Goal: Task Accomplishment & Management: Complete application form

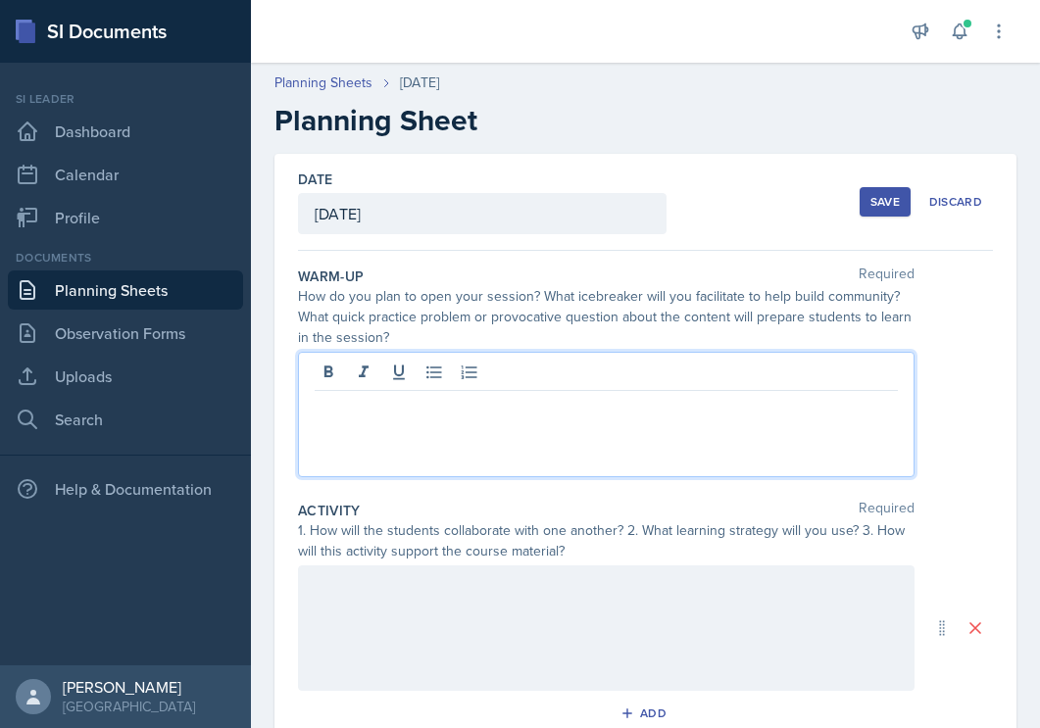
scroll to position [201, 0]
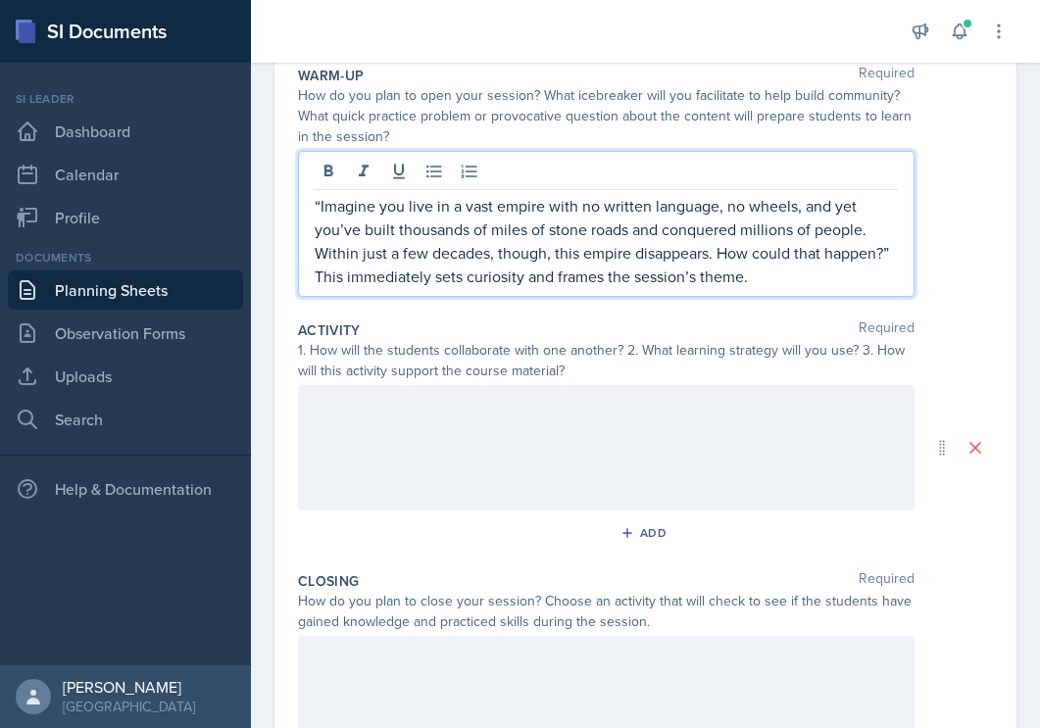
click at [311, 207] on div "“Imagine you live in a vast empire with no written language, no wheels, and yet…" at bounding box center [606, 224] width 617 height 146
click at [315, 206] on p "“Imagine you live in a vast empire with no written language, no wheels, and yet…" at bounding box center [606, 229] width 583 height 71
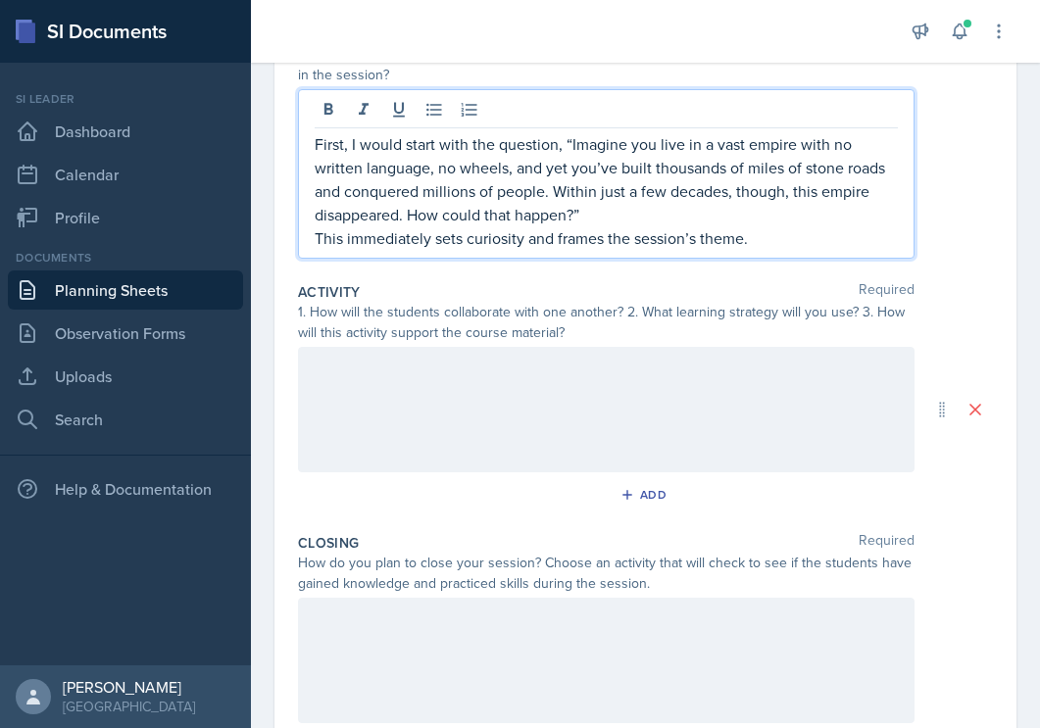
scroll to position [334, 0]
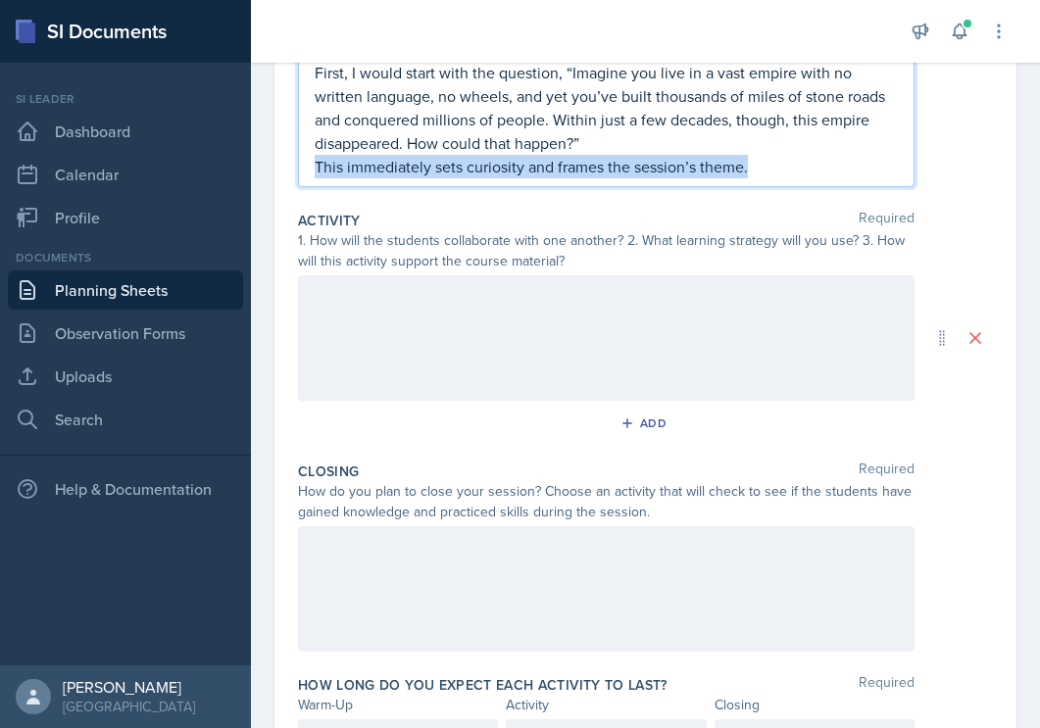
drag, startPoint x: 758, startPoint y: 169, endPoint x: 318, endPoint y: 173, distance: 440.2
click at [318, 173] on p "This immediately sets curiosity and frames the session’s theme." at bounding box center [606, 167] width 583 height 24
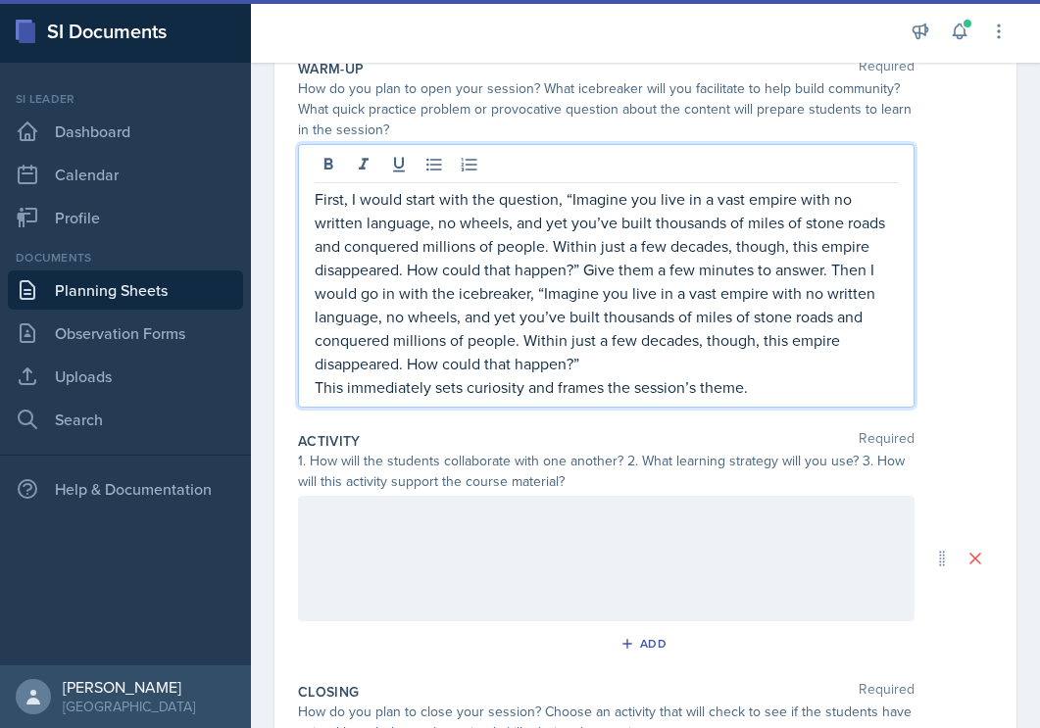
scroll to position [204, 0]
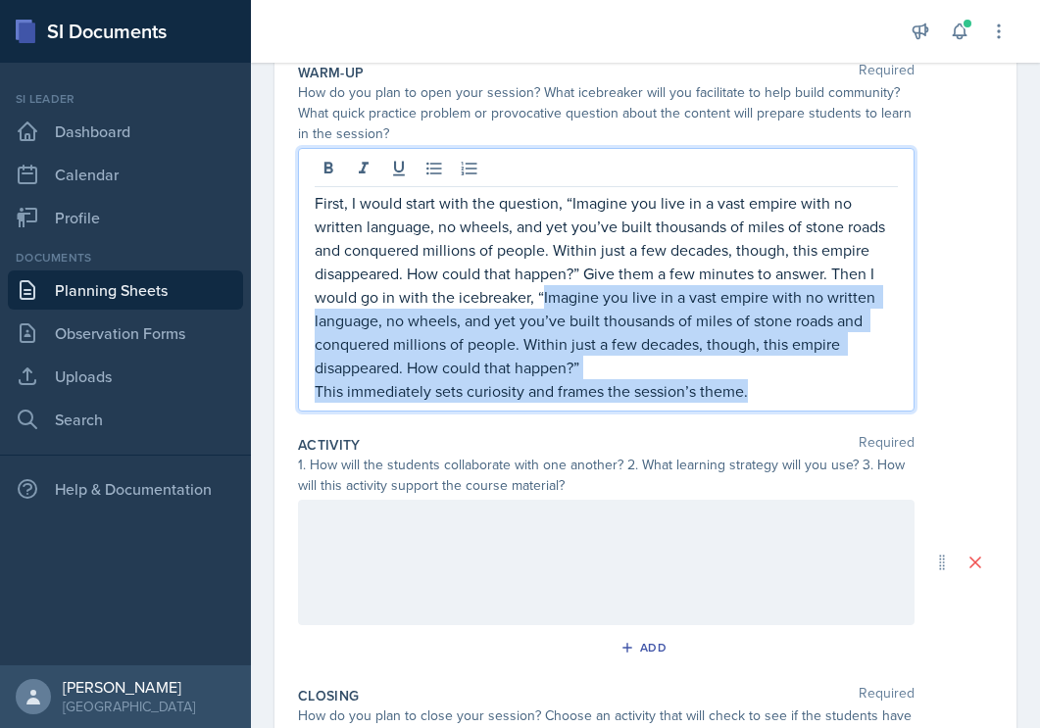
drag, startPoint x: 751, startPoint y: 386, endPoint x: 538, endPoint y: 297, distance: 230.7
click at [538, 297] on div "First, I would start with the question, “Imagine you live in a vast empire with…" at bounding box center [606, 297] width 583 height 212
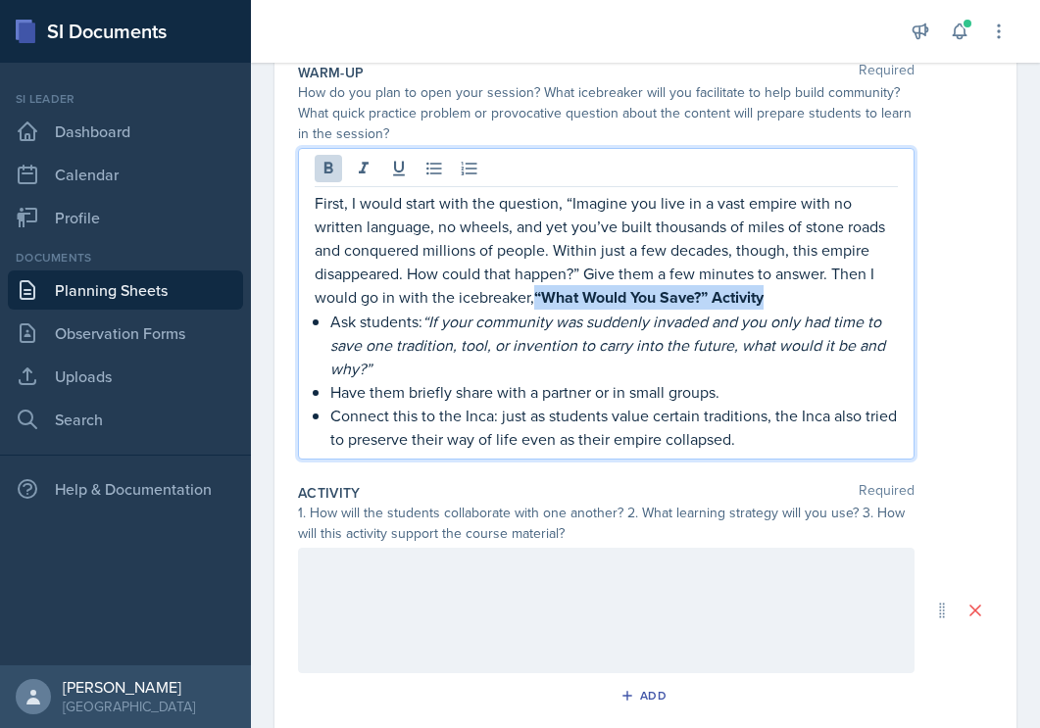
drag, startPoint x: 534, startPoint y: 298, endPoint x: 774, endPoint y: 304, distance: 240.3
click at [774, 304] on p "First, I would start with the question, “Imagine you live in a vast empire with…" at bounding box center [606, 250] width 583 height 119
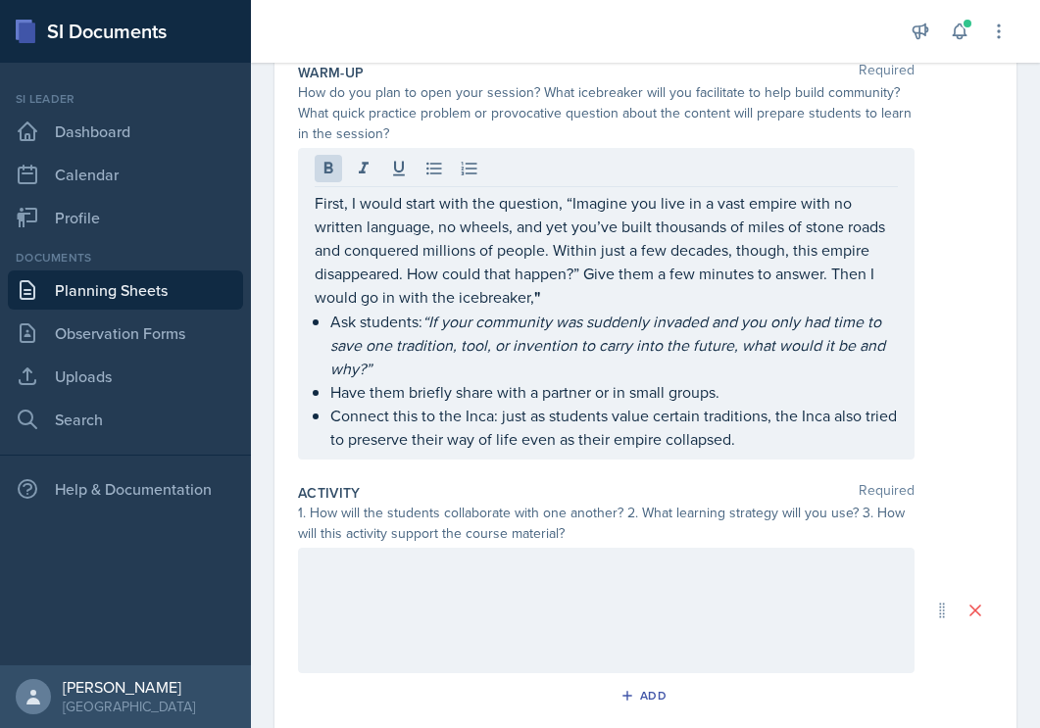
click at [332, 188] on div "First, I would start with the question, “Imagine you live in a vast empire with…" at bounding box center [606, 304] width 617 height 312
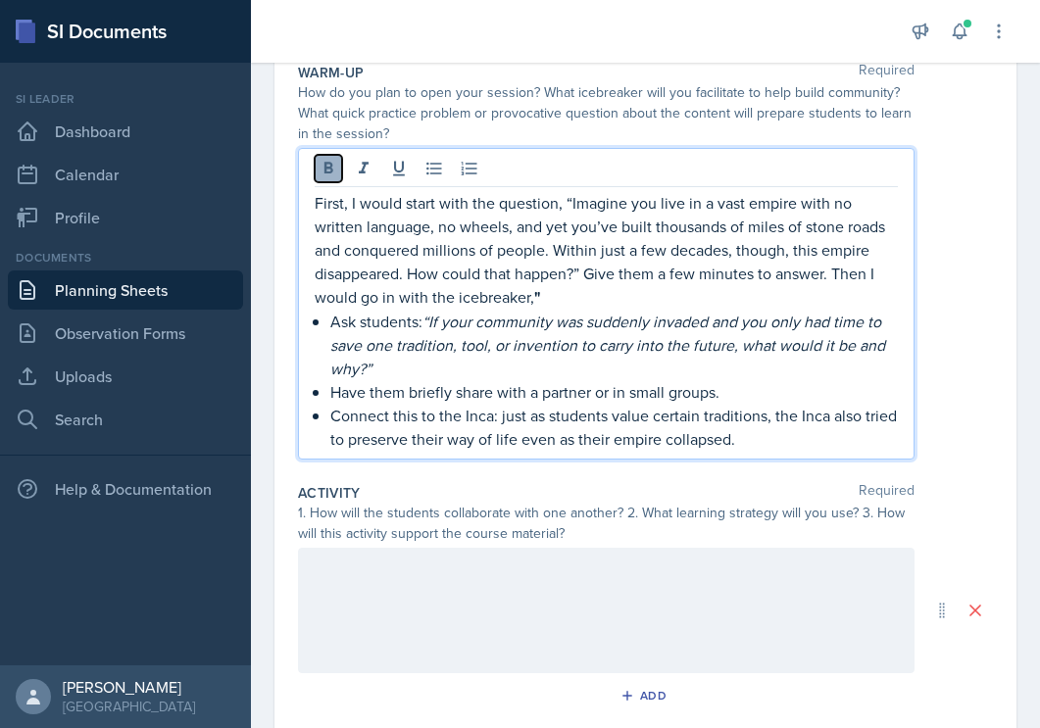
click at [332, 175] on icon at bounding box center [329, 169] width 20 height 20
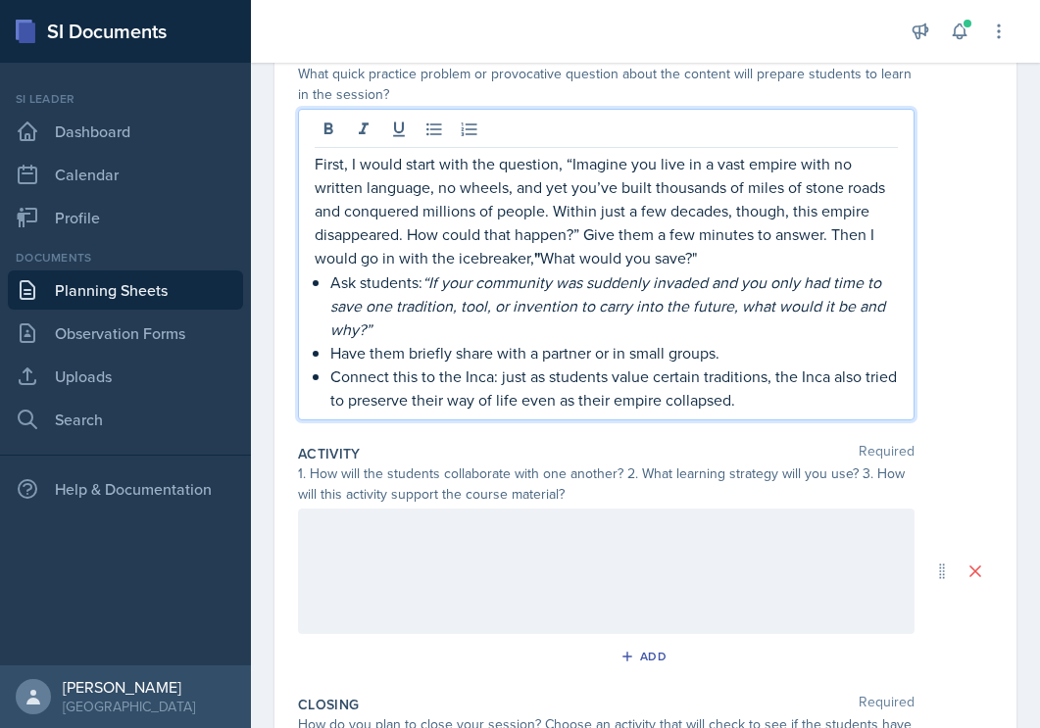
scroll to position [249, 0]
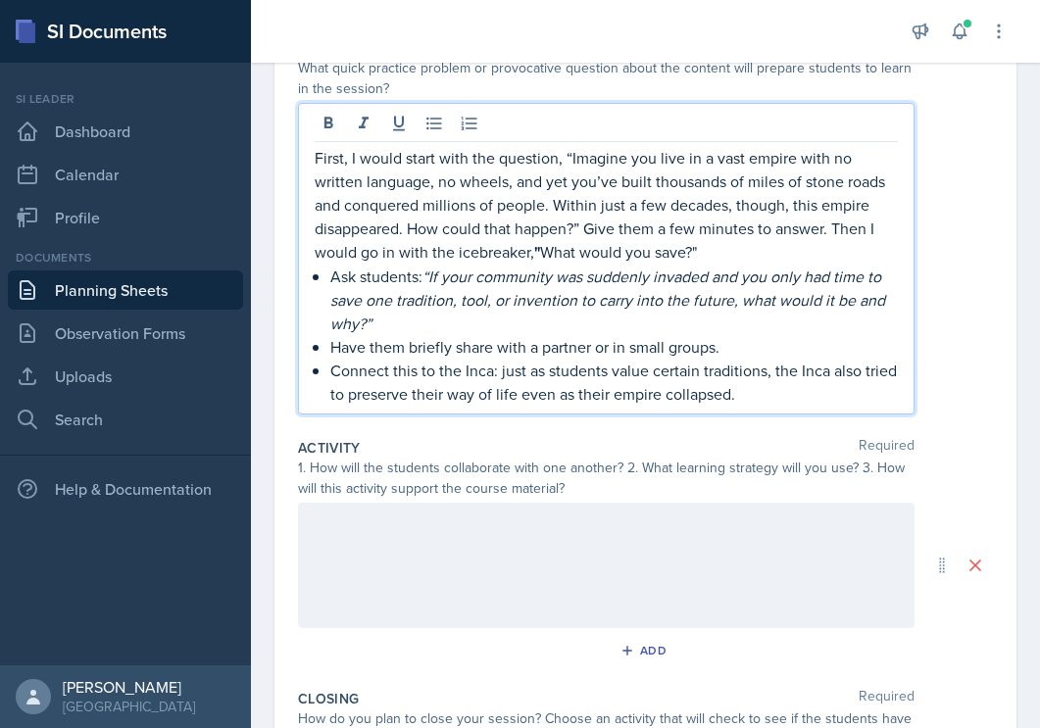
click at [742, 399] on p "Connect this to the Inca: just as students value certain traditions, the Inca a…" at bounding box center [614, 382] width 568 height 47
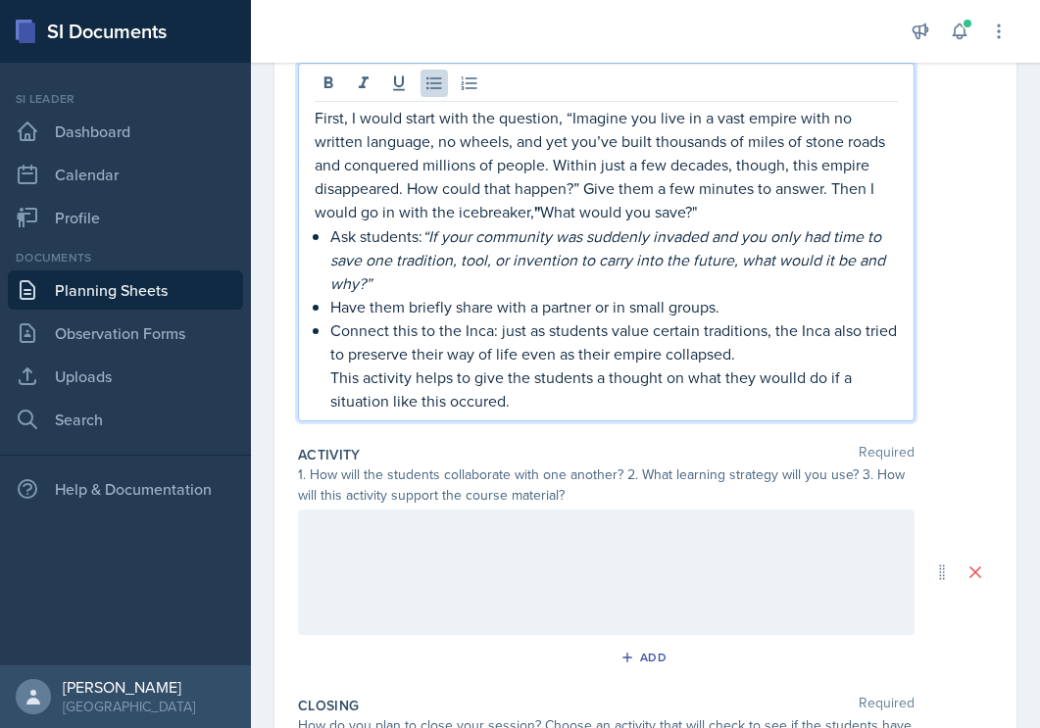
scroll to position [290, 0]
click at [590, 555] on div at bounding box center [606, 571] width 617 height 125
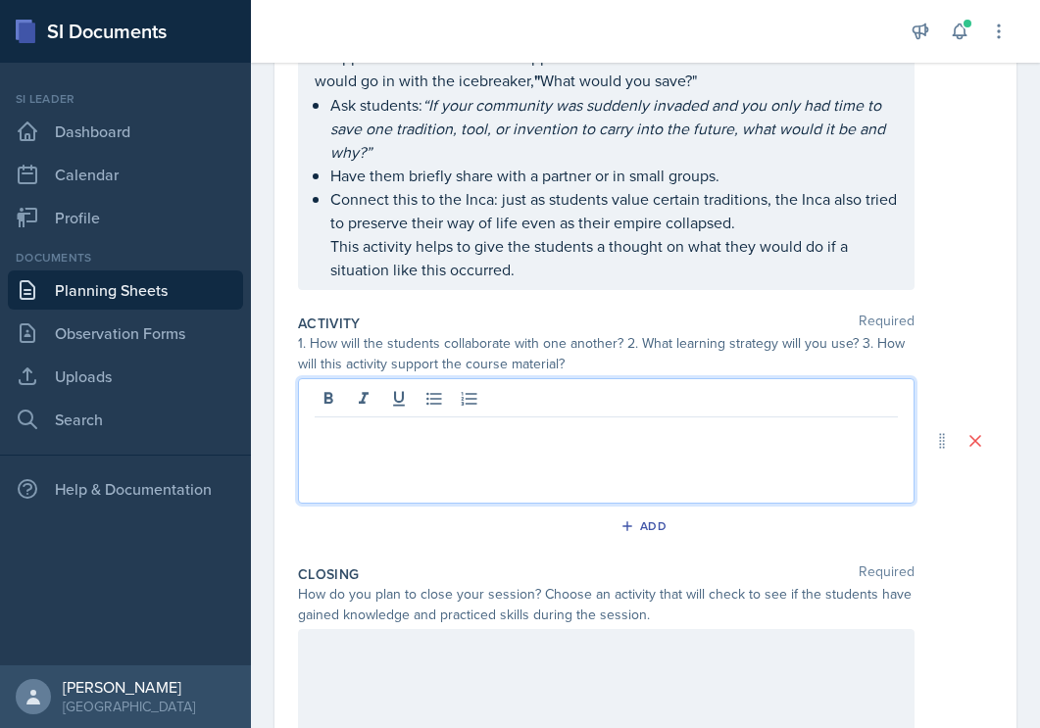
scroll to position [396, 0]
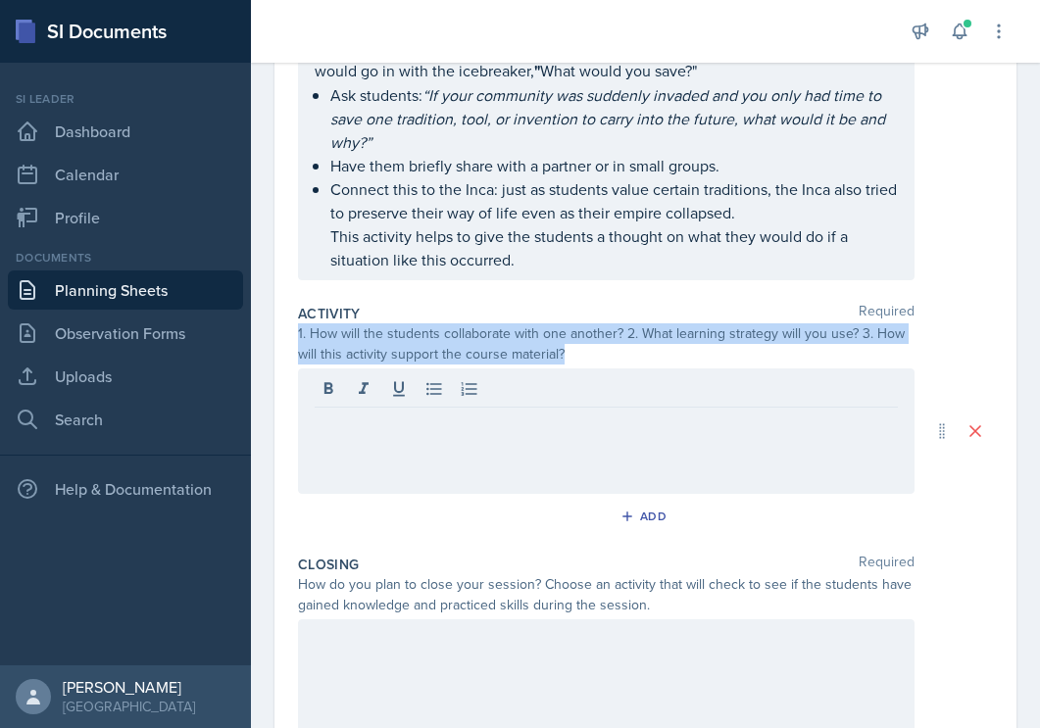
drag, startPoint x: 295, startPoint y: 332, endPoint x: 585, endPoint y: 368, distance: 292.3
click at [584, 368] on div "Date [DATE] [DATE] 27 28 29 30 31 1 2 3 4 5 6 7 8 9 10 11 12 13 14 15 16 17 18 …" at bounding box center [645, 321] width 742 height 1127
copy div "1. How will the students collaborate with one another? 2. What learning strateg…"
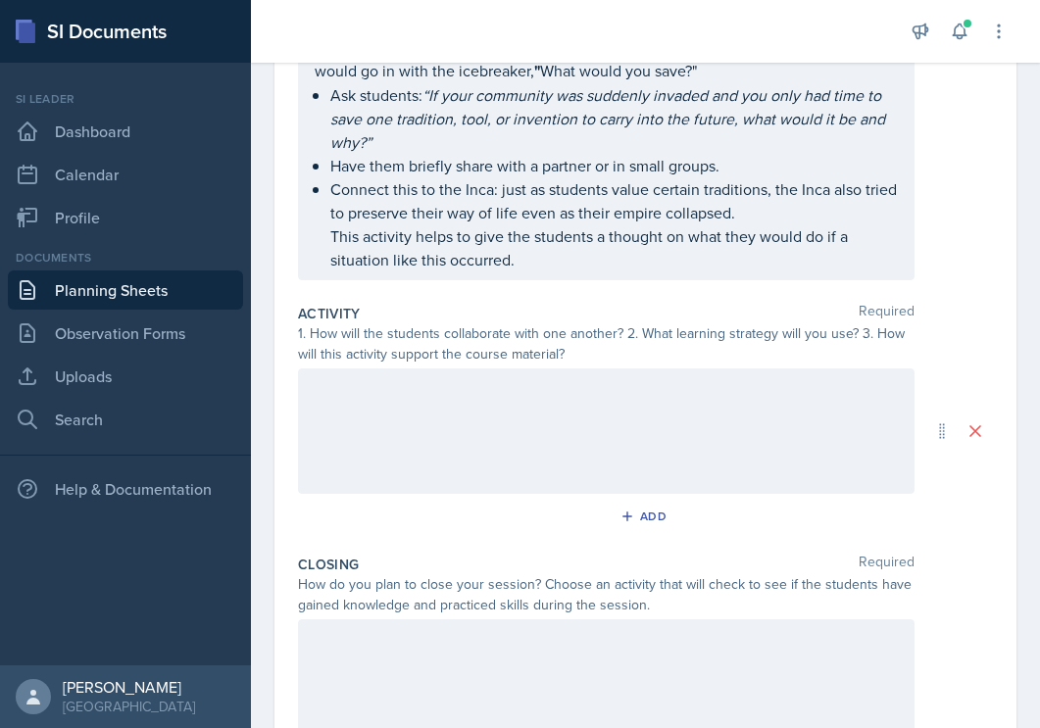
click at [452, 411] on div at bounding box center [606, 431] width 617 height 125
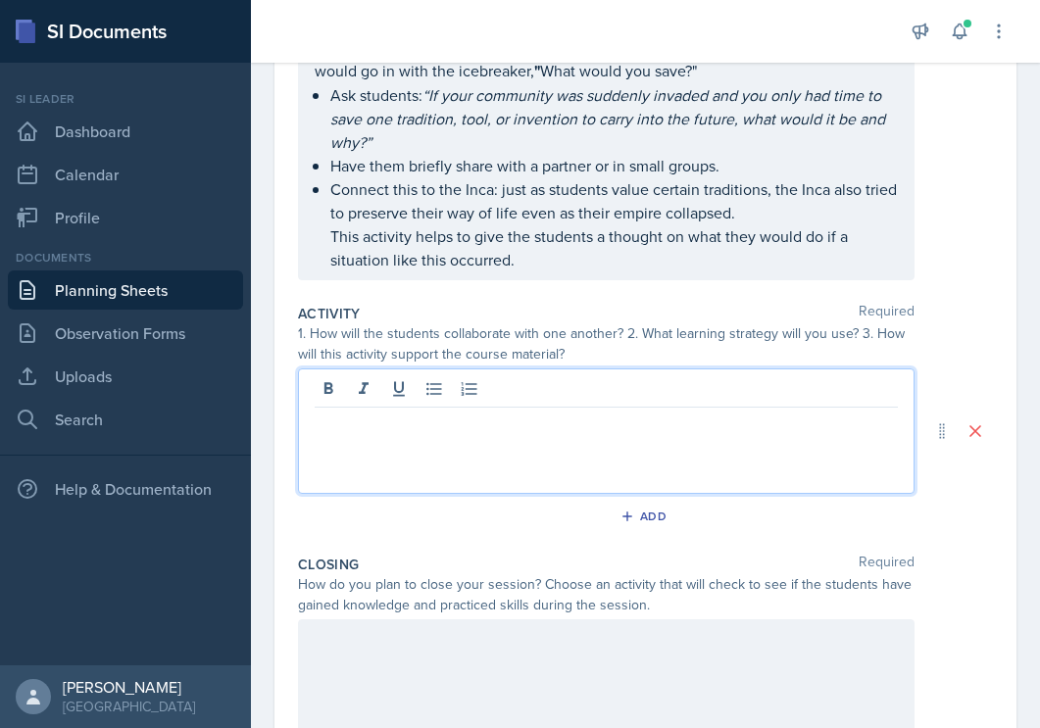
scroll to position [430, 0]
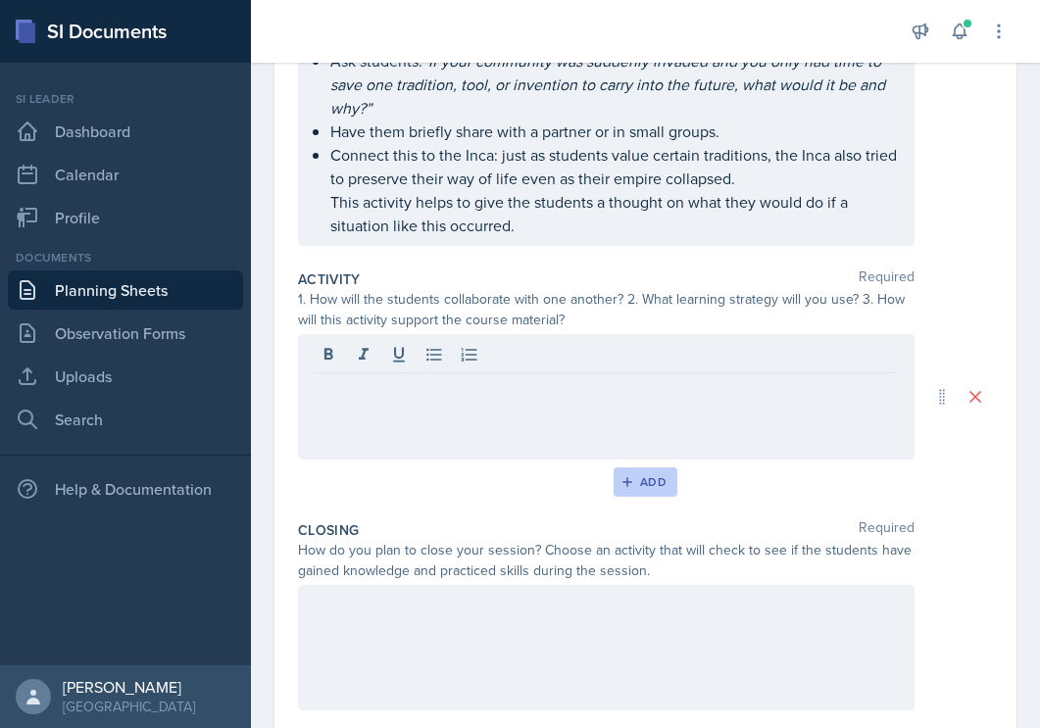
click at [640, 484] on div "Add" at bounding box center [645, 482] width 42 height 16
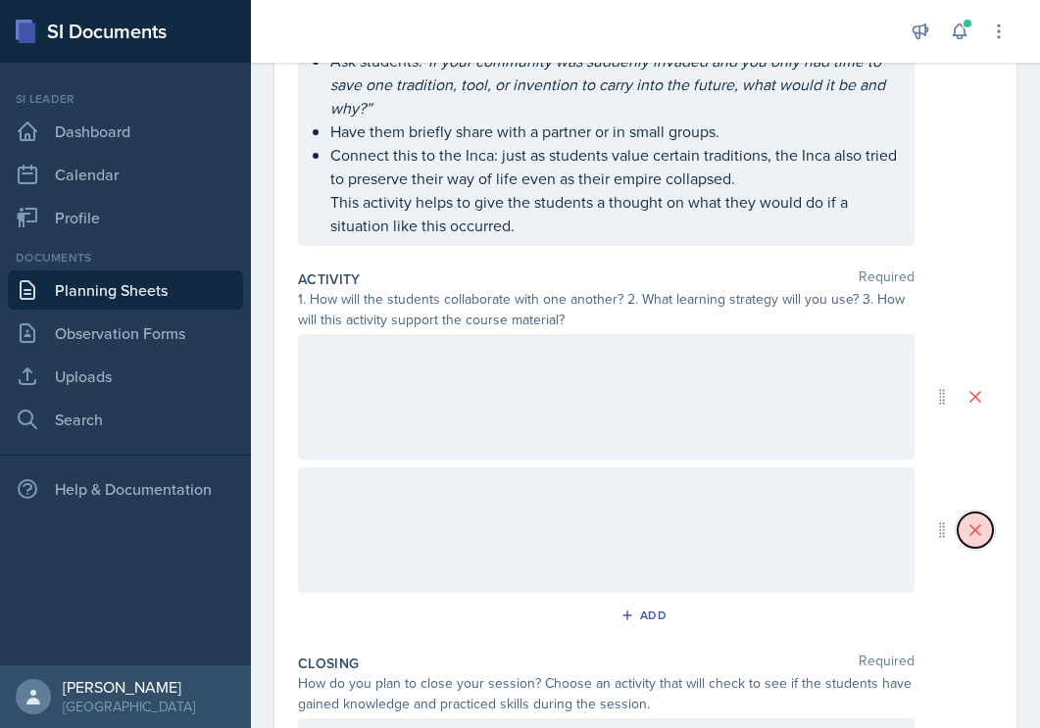
click at [981, 536] on icon at bounding box center [976, 531] width 20 height 20
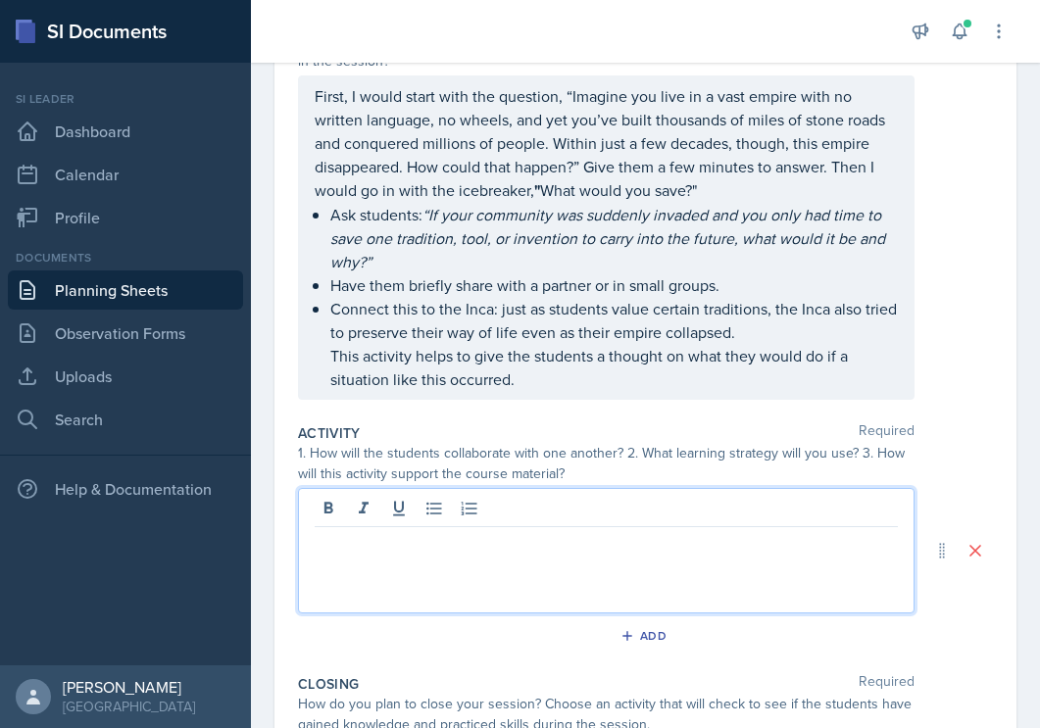
scroll to position [311, 0]
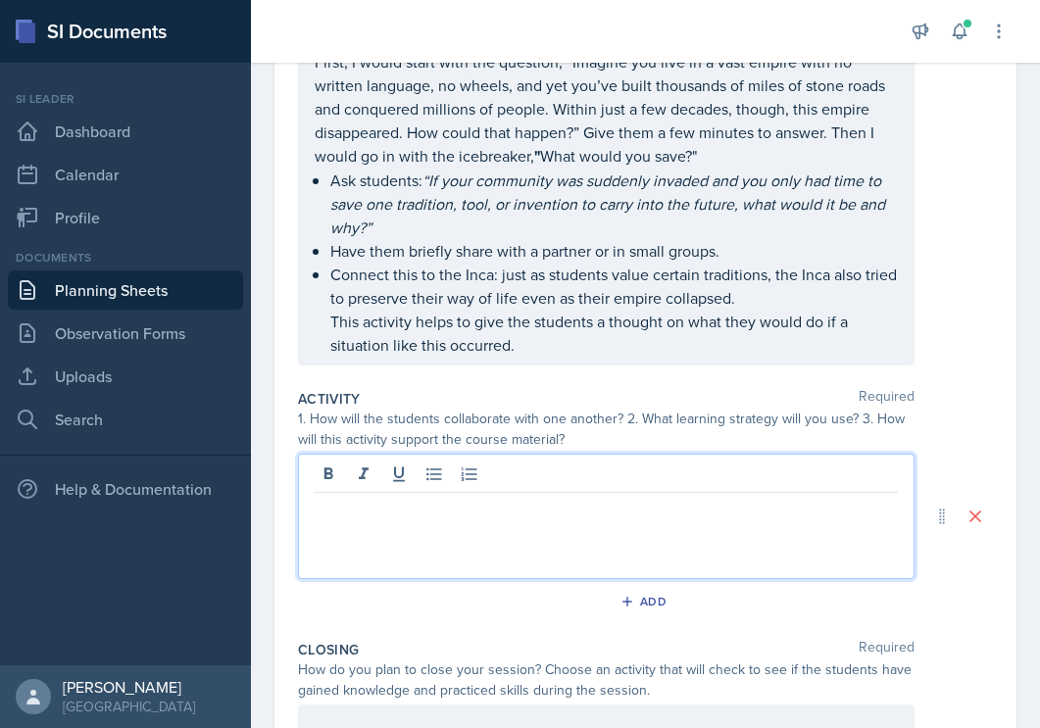
click at [589, 509] on p at bounding box center [606, 509] width 583 height 24
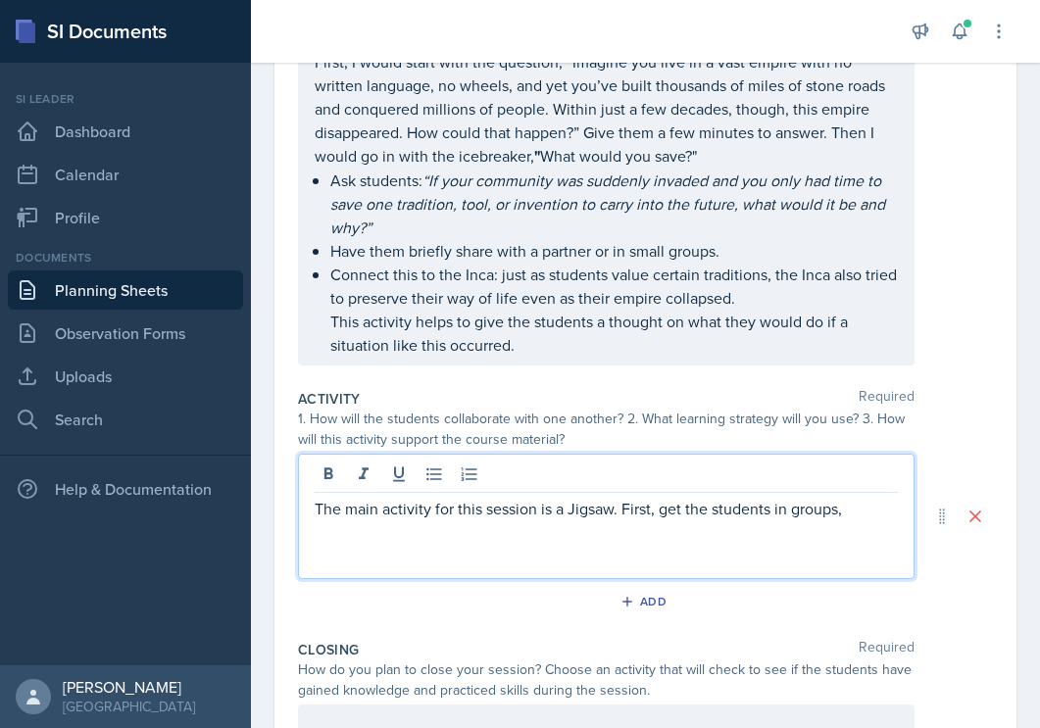
click at [857, 517] on p "The main activity for this session is a Jigsaw. First, get the students in grou…" at bounding box center [606, 509] width 583 height 24
click at [772, 534] on p "The main activity for this session is a Jigsaw. First, get the students in grou…" at bounding box center [606, 520] width 583 height 47
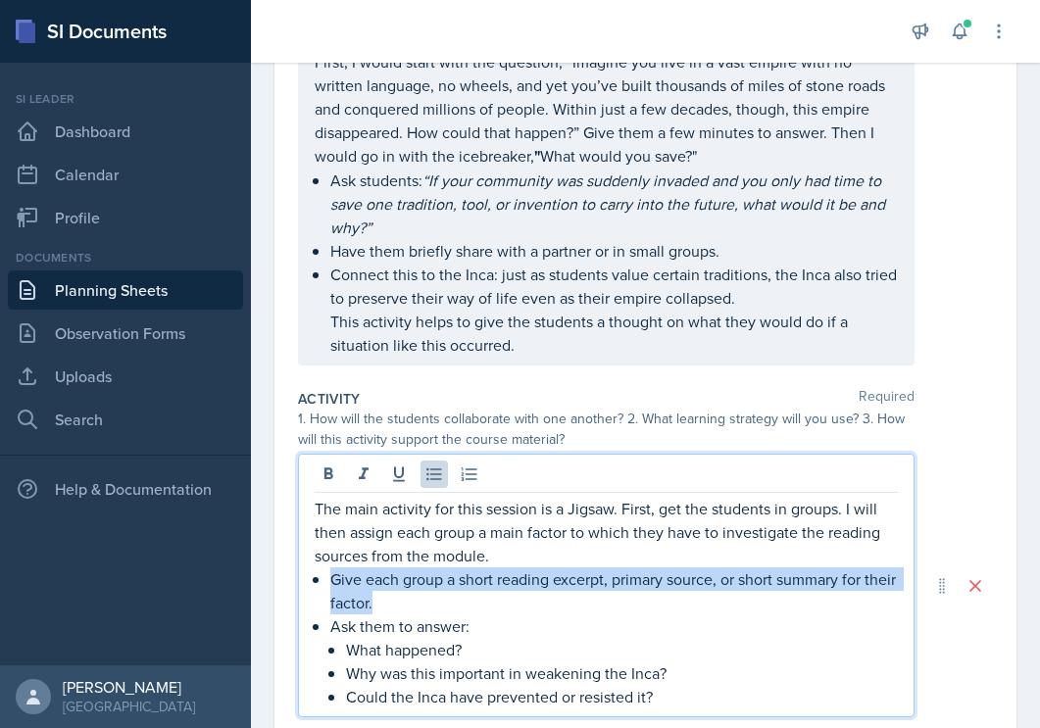
drag, startPoint x: 453, startPoint y: 604, endPoint x: 331, endPoint y: 578, distance: 124.2
click at [331, 578] on p "Give each group a short reading excerpt, primary source, or short summary for t…" at bounding box center [614, 591] width 568 height 47
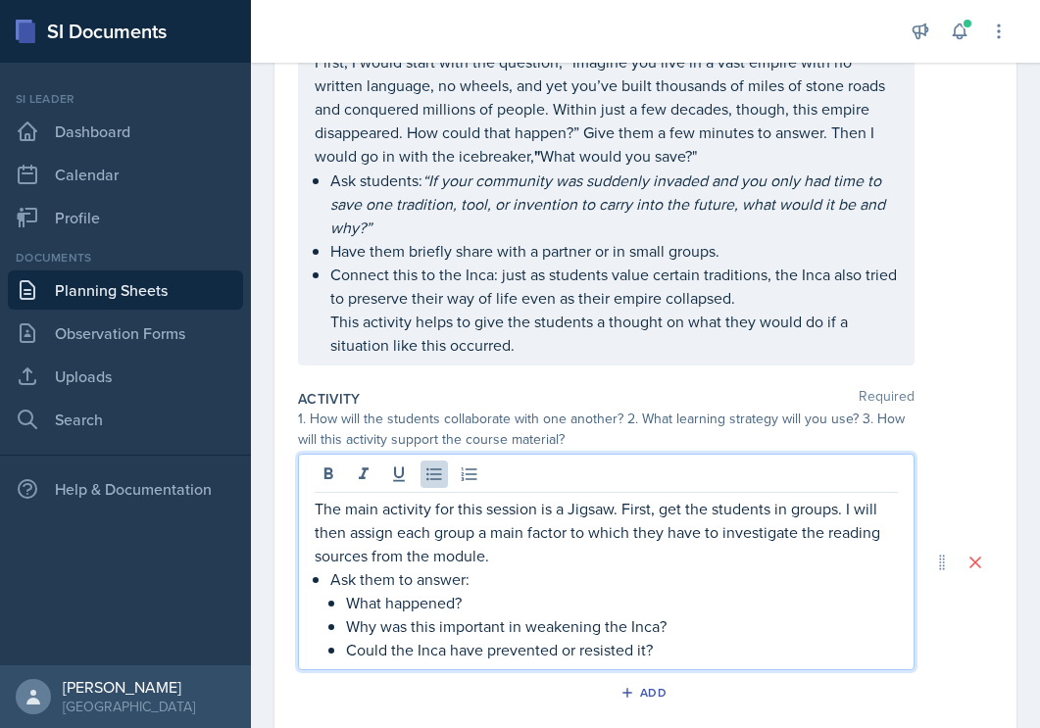
click at [717, 653] on p "Could the Inca have prevented or resisted it?" at bounding box center [622, 650] width 552 height 24
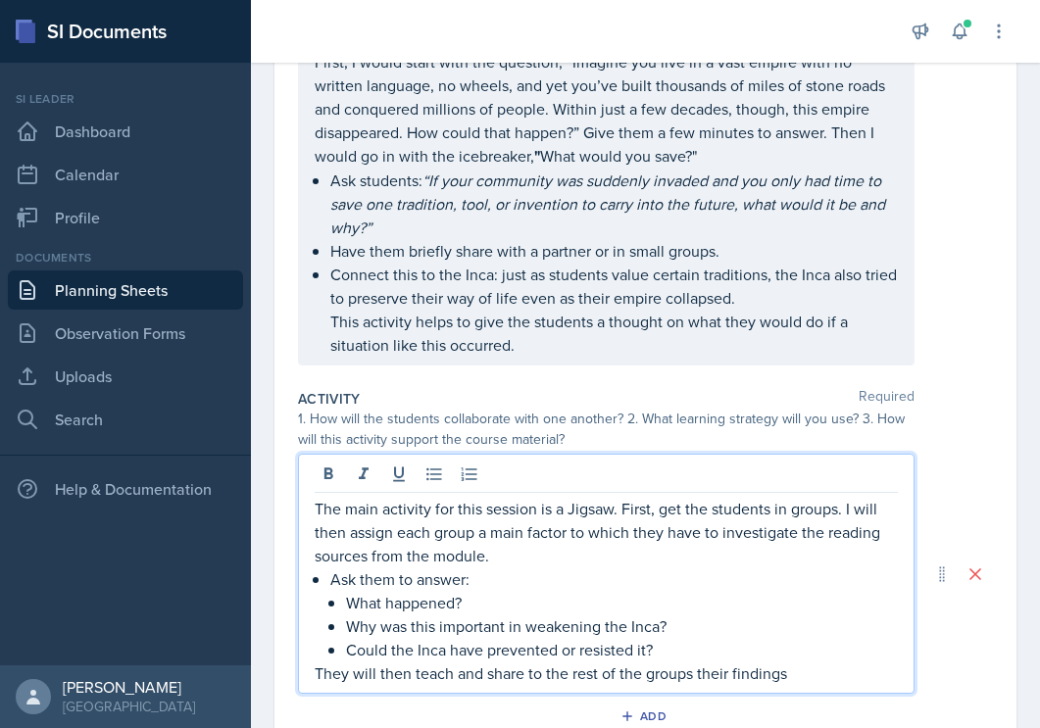
click at [804, 674] on p "They will then teach and share to the rest of the groups their findings" at bounding box center [606, 674] width 583 height 24
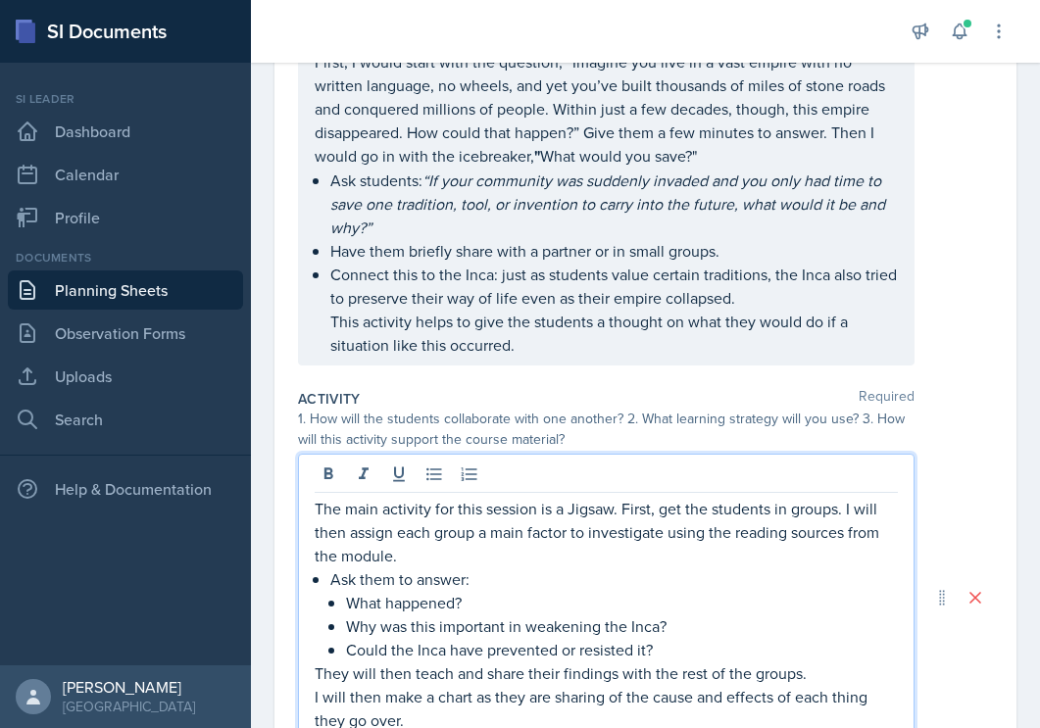
scroll to position [332, 0]
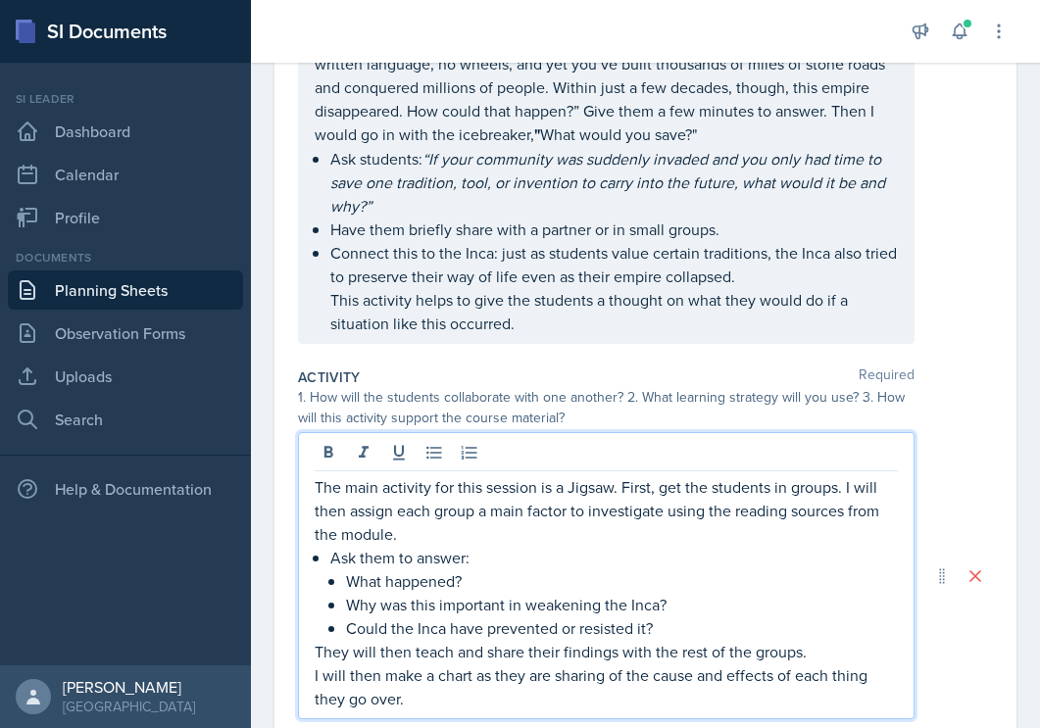
click at [610, 533] on p "The main activity for this session is a Jigsaw. First, get the students in grou…" at bounding box center [606, 510] width 583 height 71
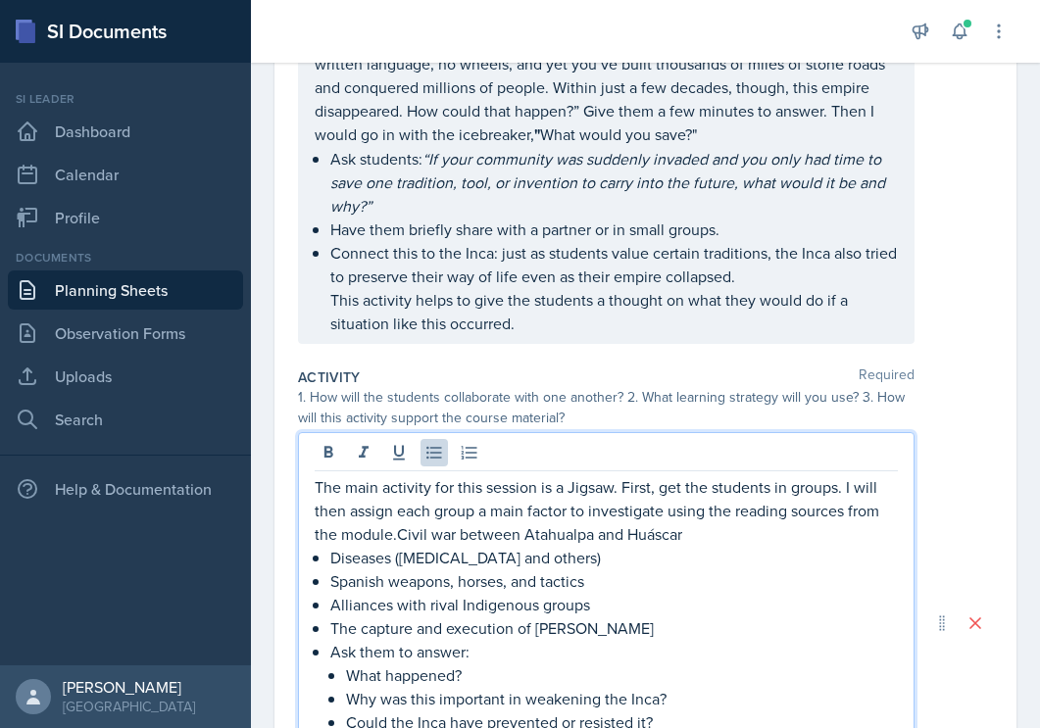
click at [395, 532] on p "The main activity for this session is a Jigsaw. First, get the students in grou…" at bounding box center [606, 510] width 583 height 71
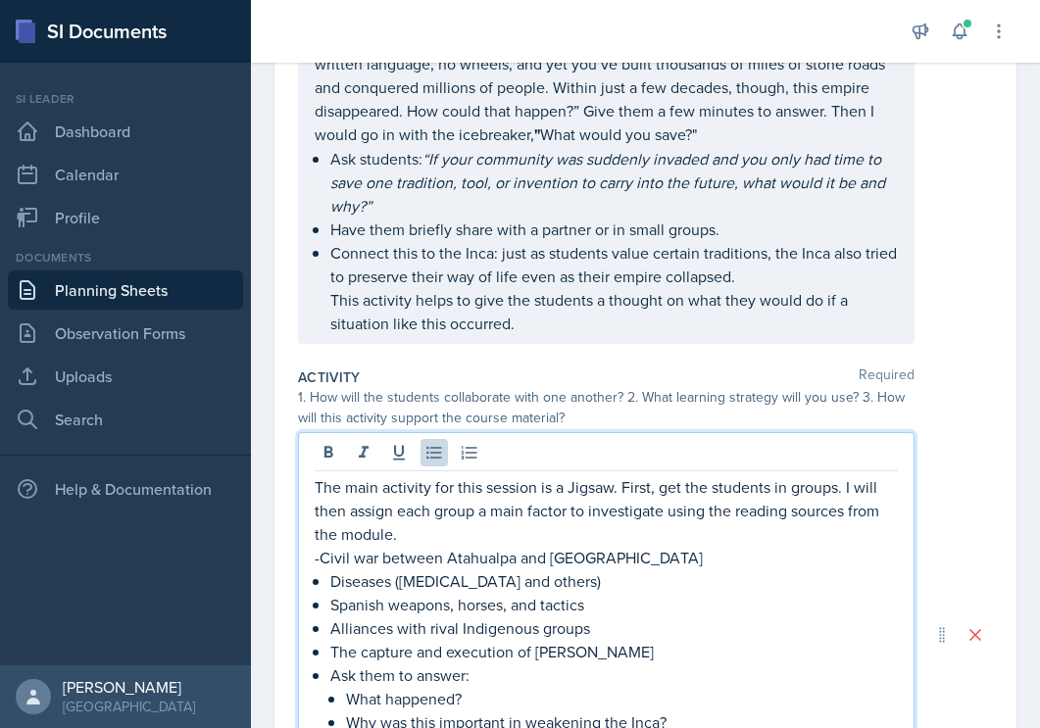
click at [328, 581] on div "The main activity for this session is a Jigsaw. First, get the students in grou…" at bounding box center [606, 651] width 583 height 353
click at [324, 610] on div "The main activity for this session is a Jigsaw. First, get the students in grou…" at bounding box center [606, 651] width 583 height 353
click at [324, 632] on div "The main activity for this session is a Jigsaw. First, get the students in grou…" at bounding box center [606, 651] width 583 height 353
click at [323, 659] on div "The main activity for this session is a Jigsaw. First, get the students in grou…" at bounding box center [606, 651] width 583 height 353
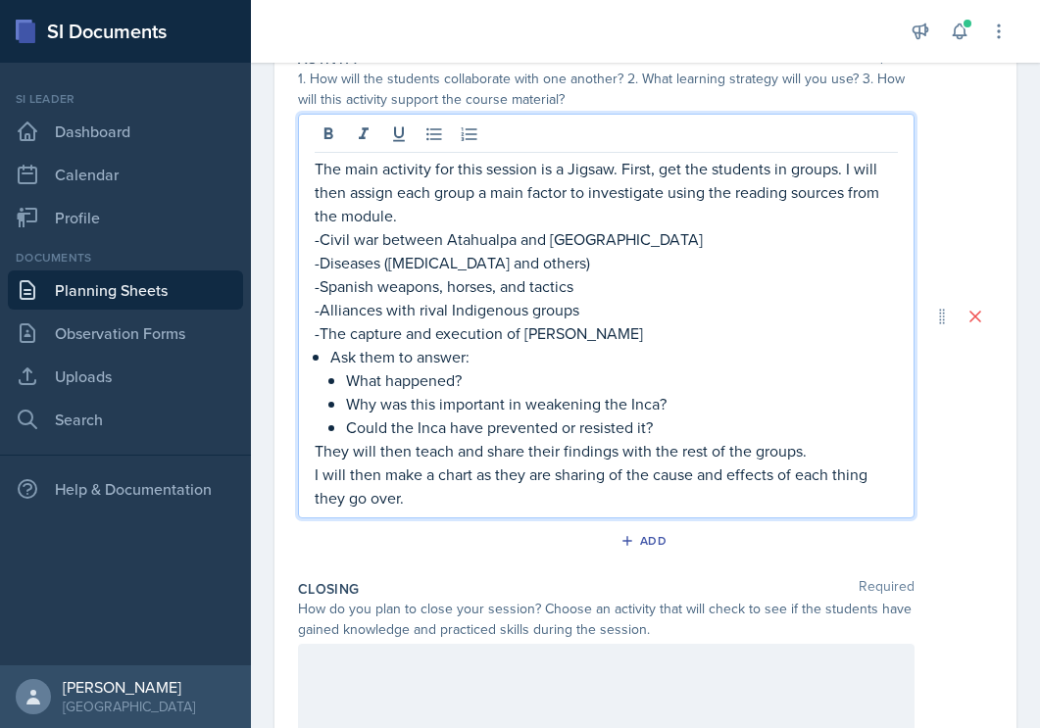
scroll to position [665, 0]
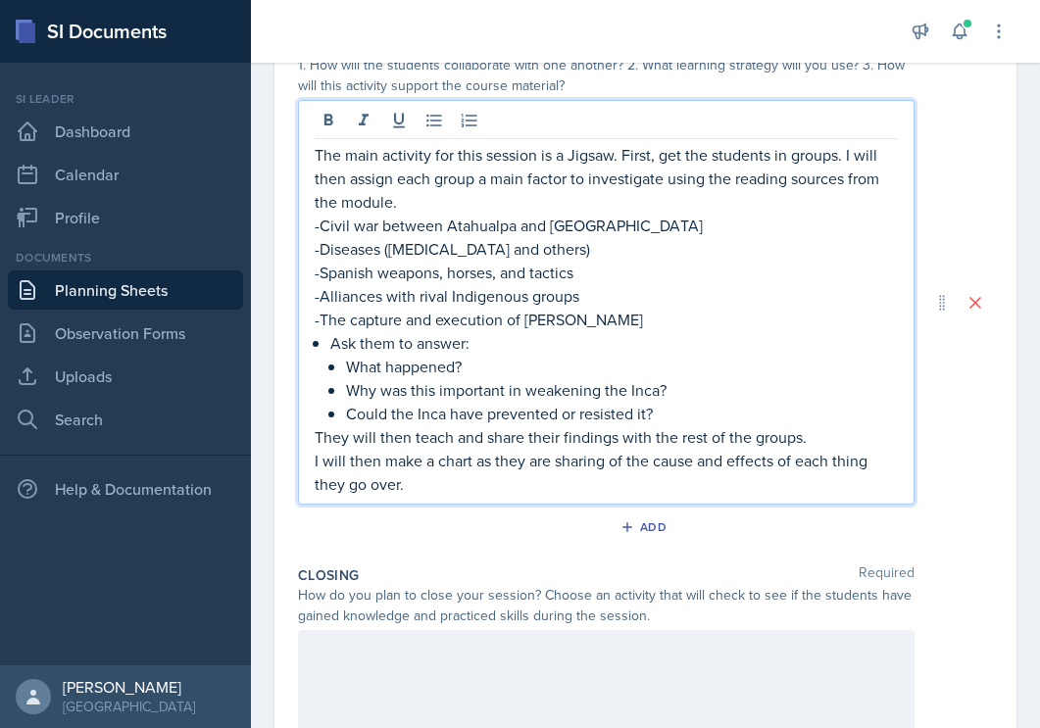
click at [562, 490] on p "I will then make a chart as they are sharing of the cause and effects of each t…" at bounding box center [606, 472] width 583 height 47
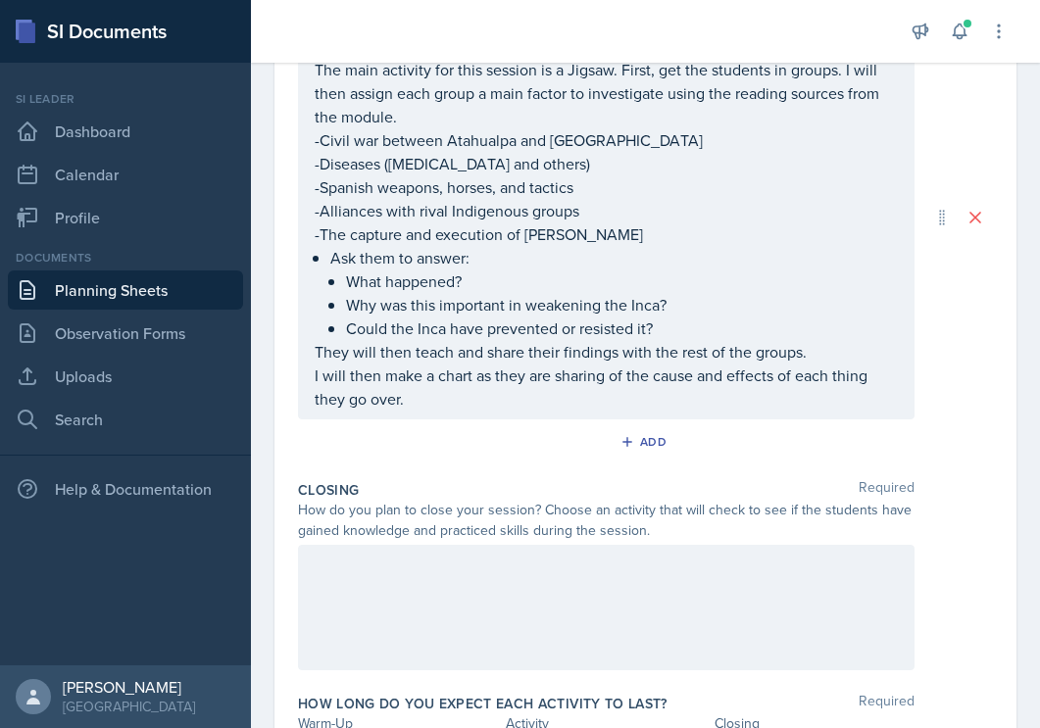
click at [531, 585] on div at bounding box center [606, 607] width 617 height 125
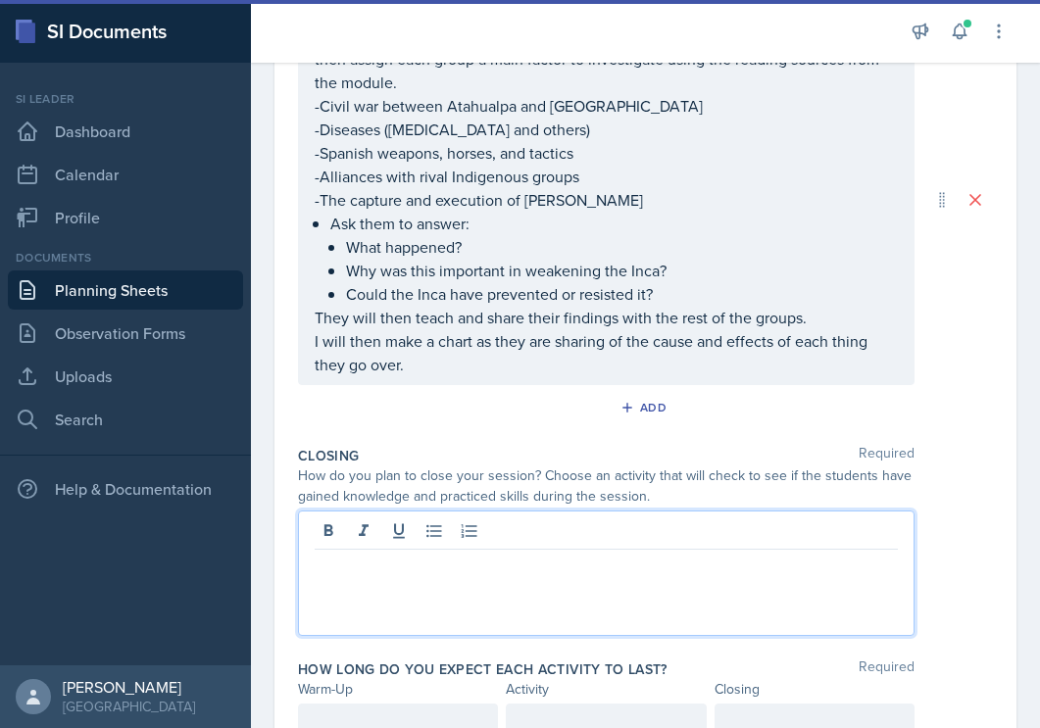
scroll to position [844, 0]
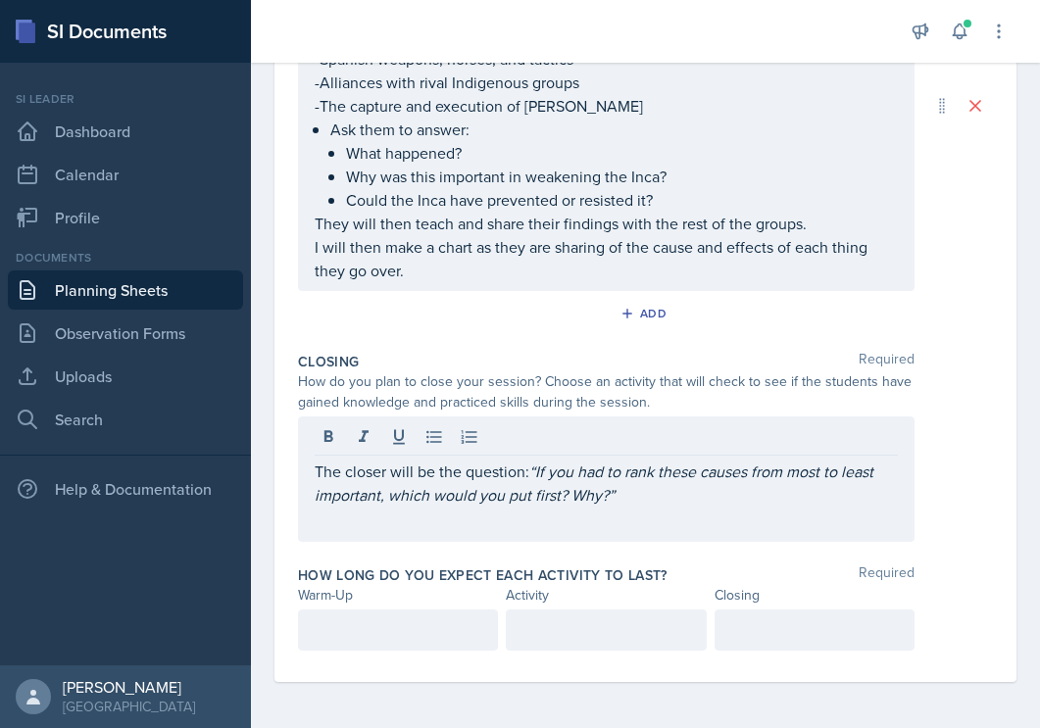
click at [626, 506] on div "The closer will be the question: “If you had to rank these causes from most to …" at bounding box center [606, 479] width 617 height 125
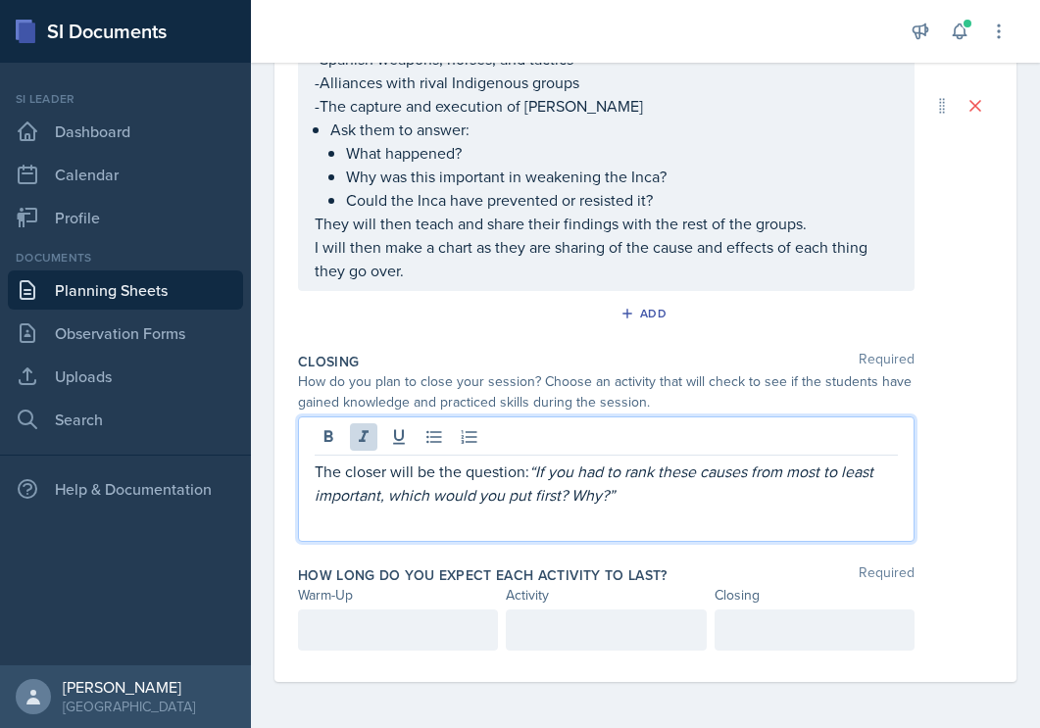
click at [633, 493] on p "The closer will be the question: “If you had to rank these causes from most to …" at bounding box center [606, 483] width 583 height 47
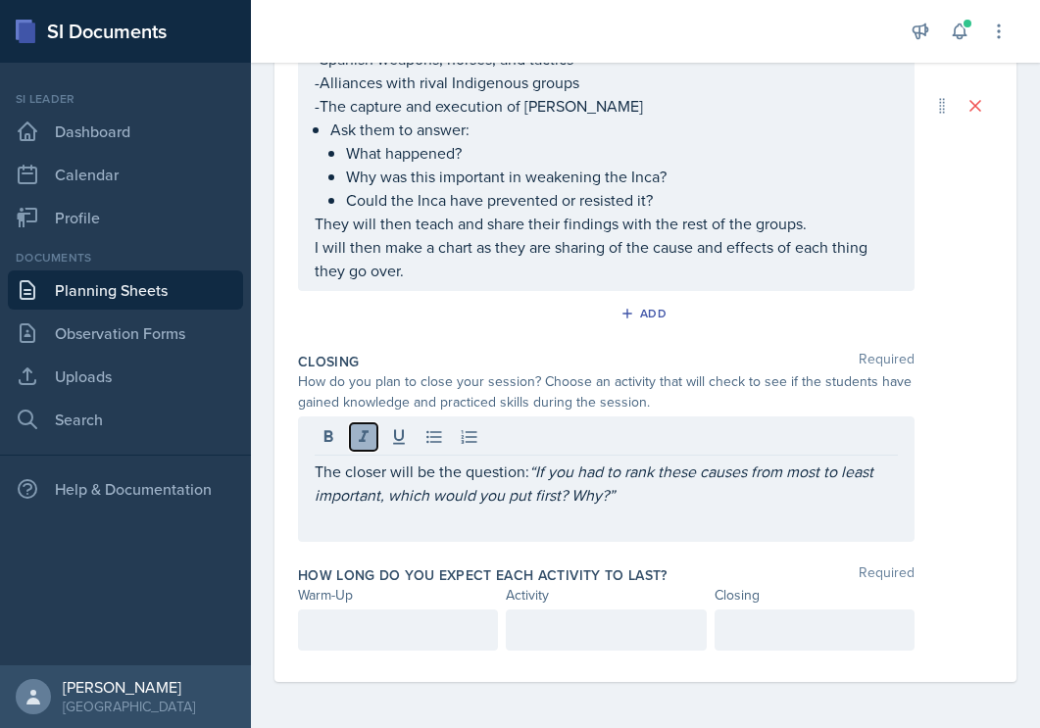
click at [365, 438] on icon at bounding box center [364, 436] width 10 height 12
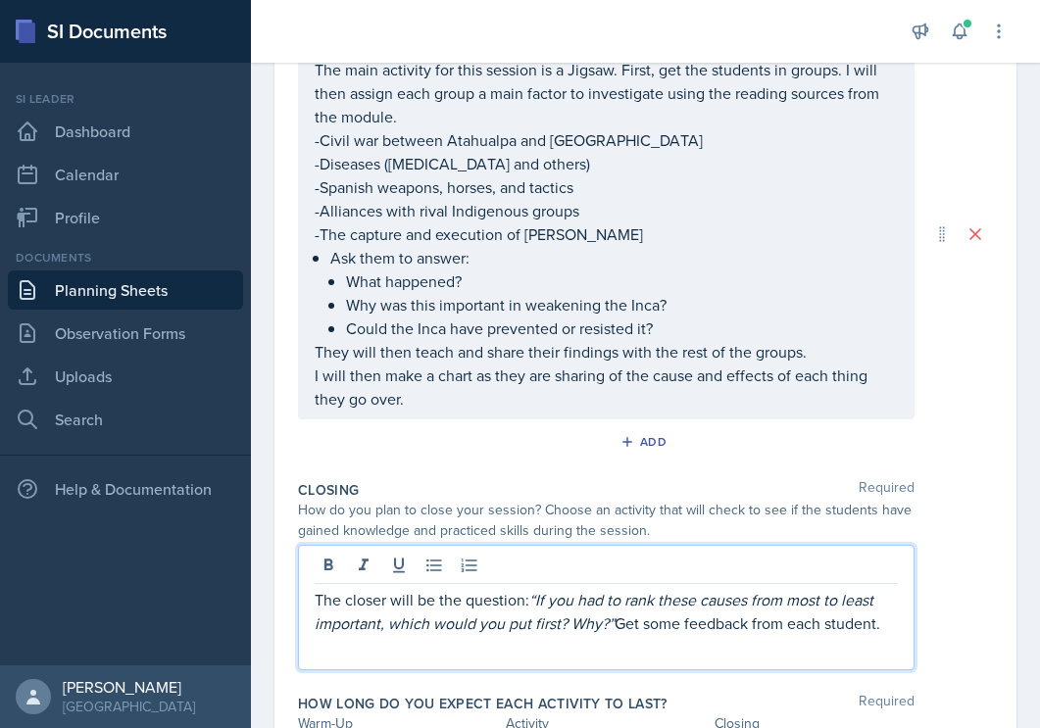
scroll to position [712, 0]
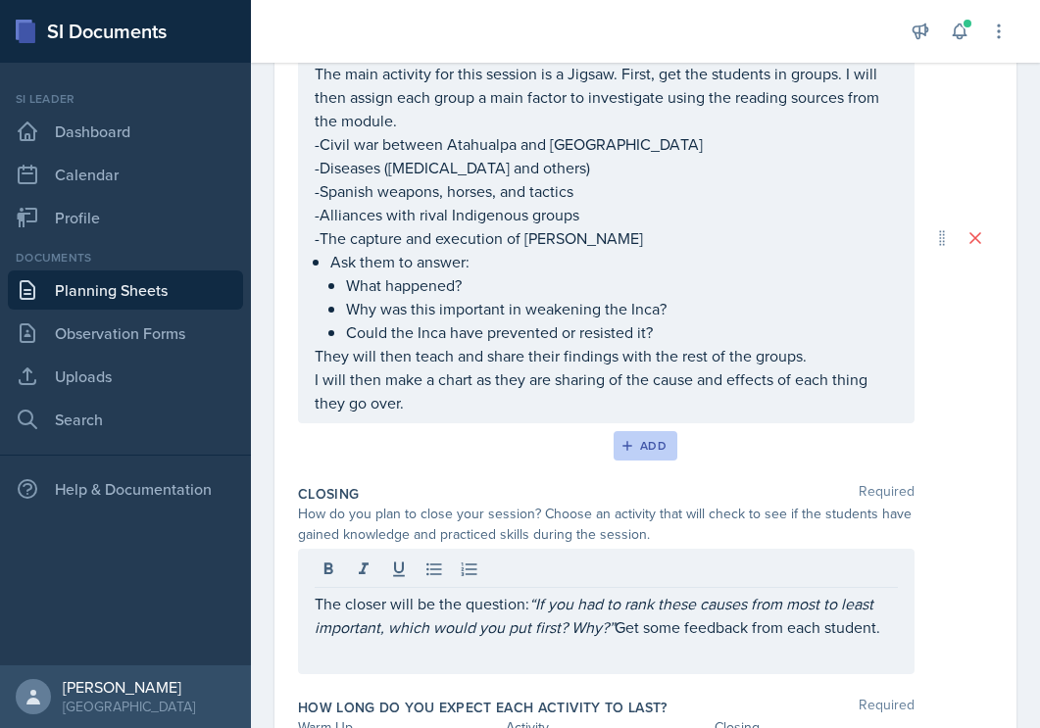
click at [647, 438] on div "Add" at bounding box center [645, 446] width 42 height 16
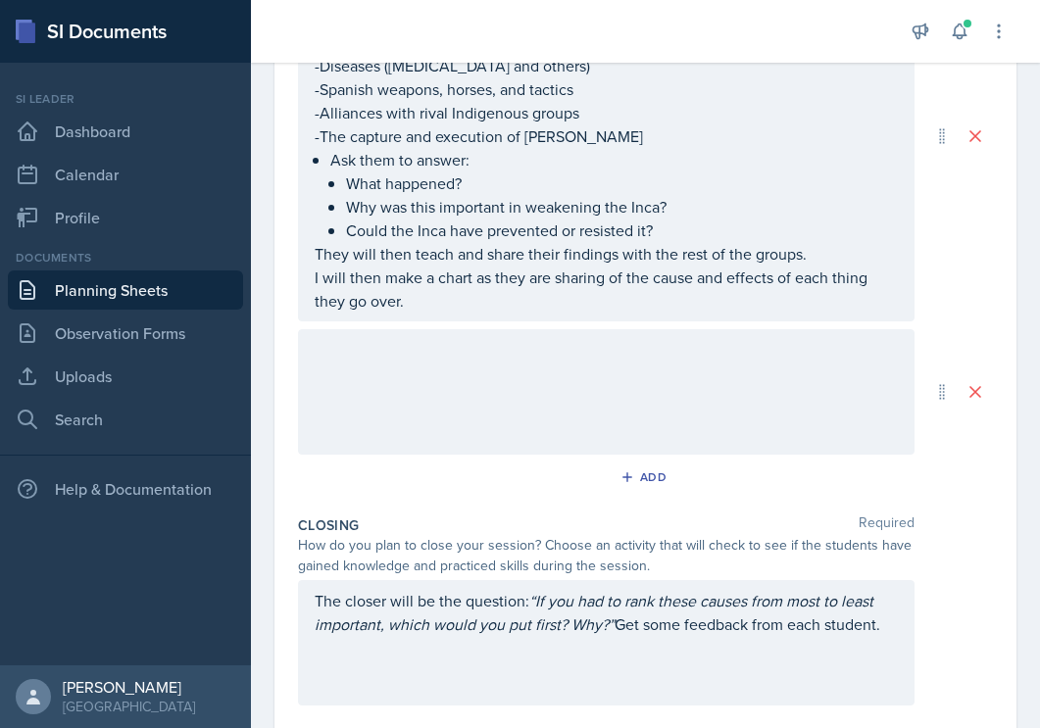
scroll to position [816, 0]
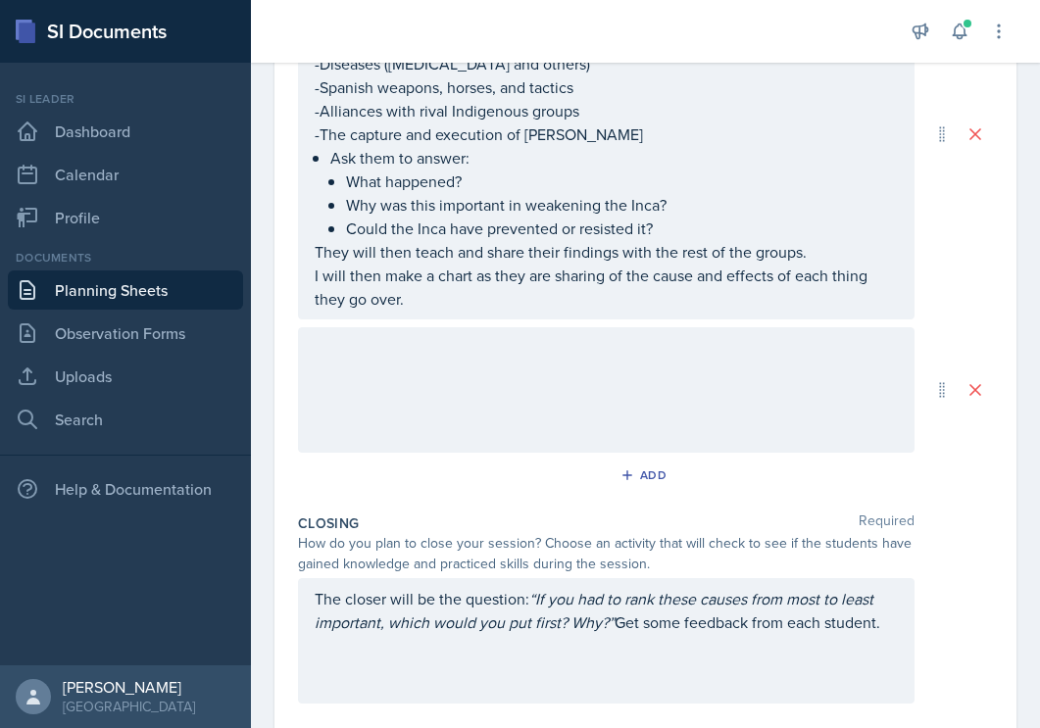
click at [676, 650] on div "The closer will be the question: “If you had to rank these causes from most to …" at bounding box center [606, 640] width 617 height 125
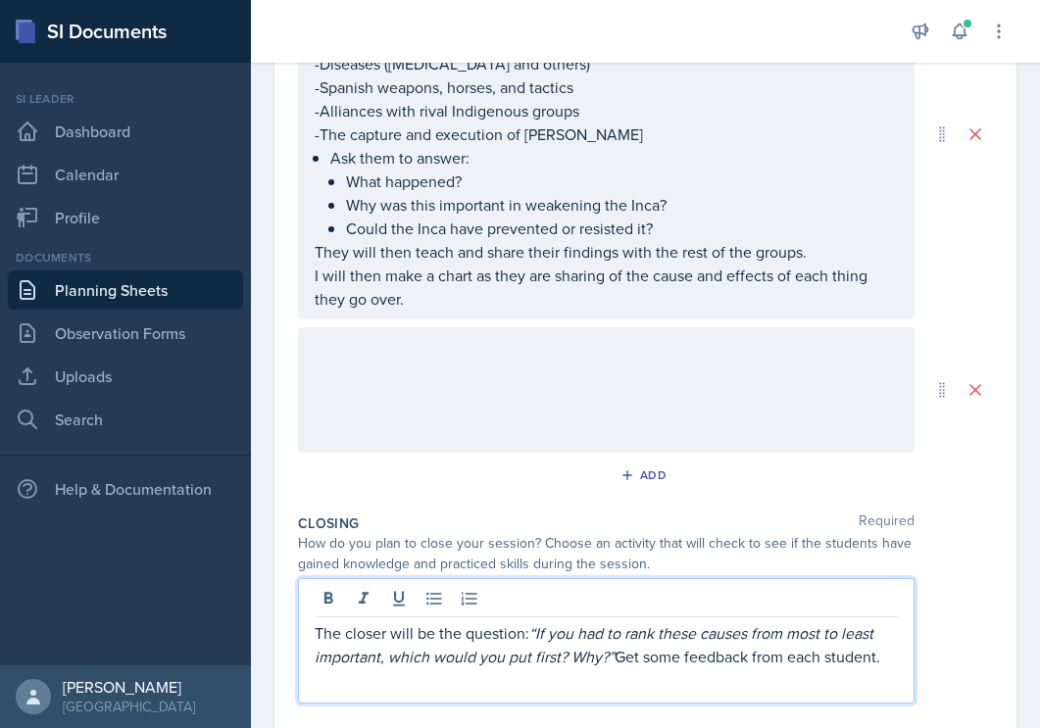
scroll to position [850, 0]
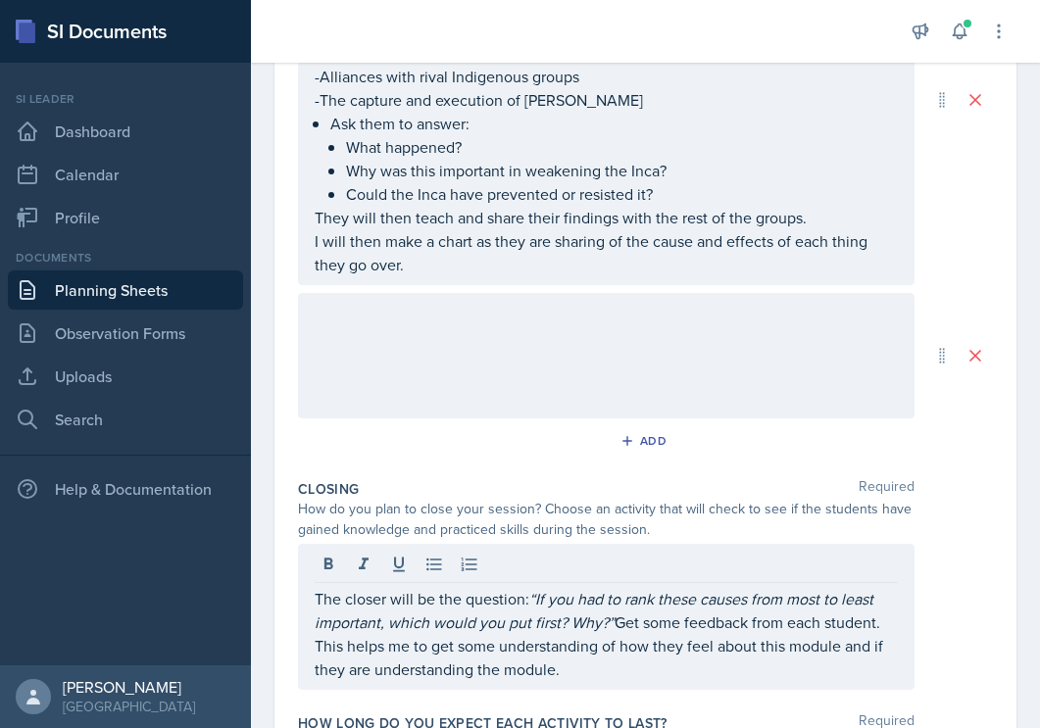
click at [545, 329] on div at bounding box center [606, 355] width 617 height 125
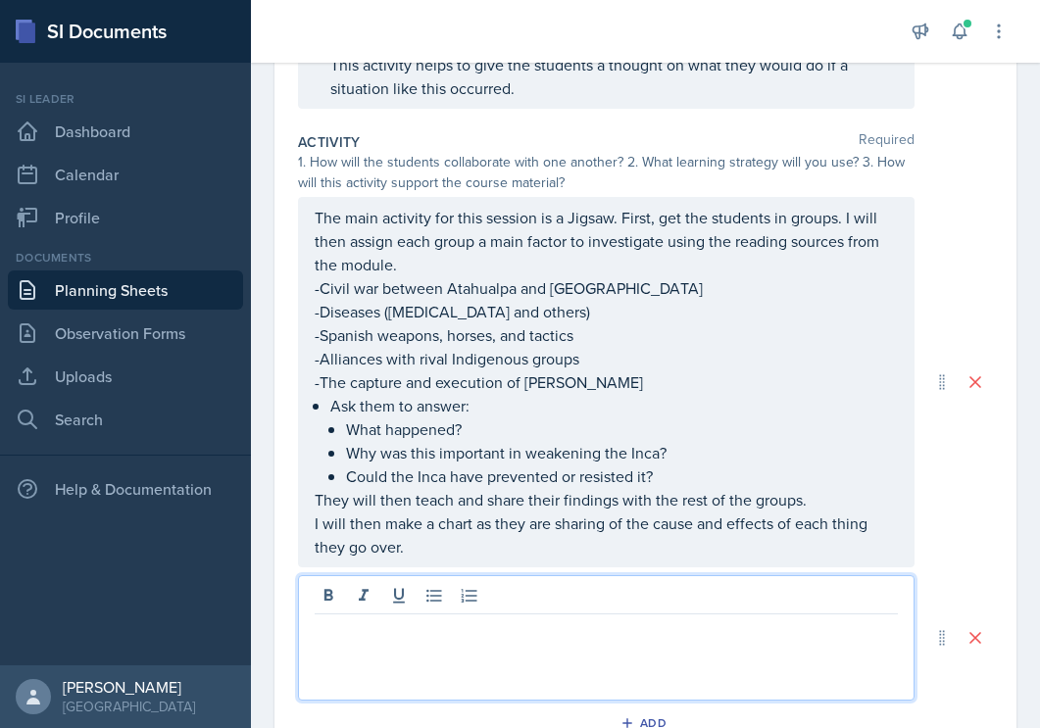
scroll to position [560, 0]
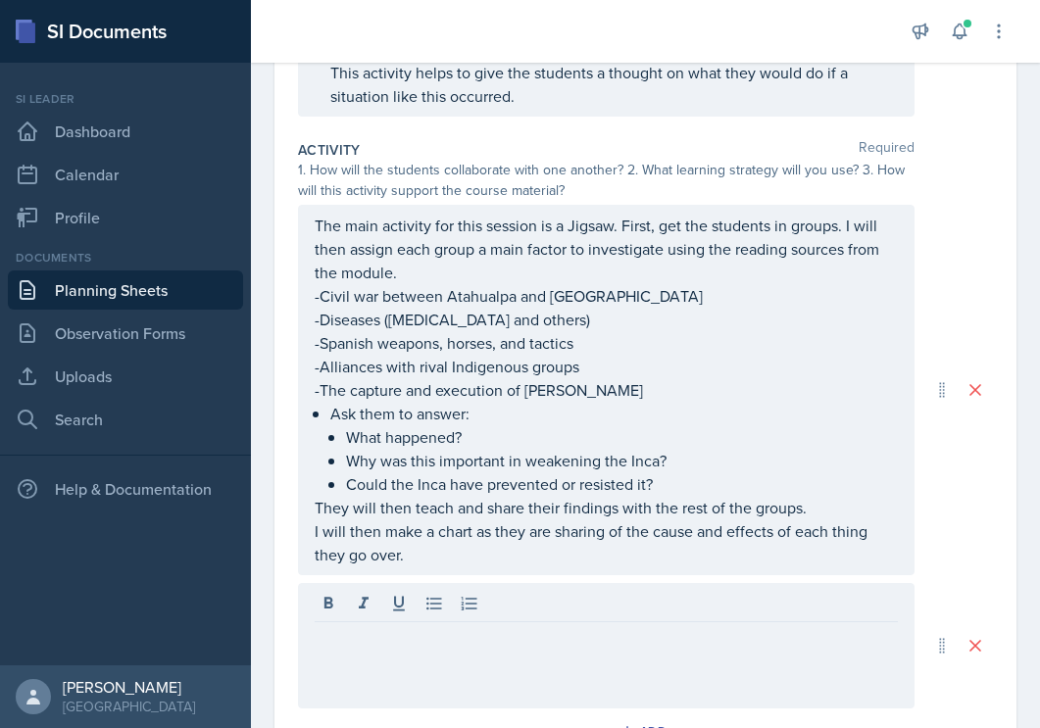
drag, startPoint x: 312, startPoint y: 220, endPoint x: 869, endPoint y: 471, distance: 610.8
click at [869, 471] on div "The main activity for this session is a Jigsaw. First, get the students in grou…" at bounding box center [606, 390] width 617 height 371
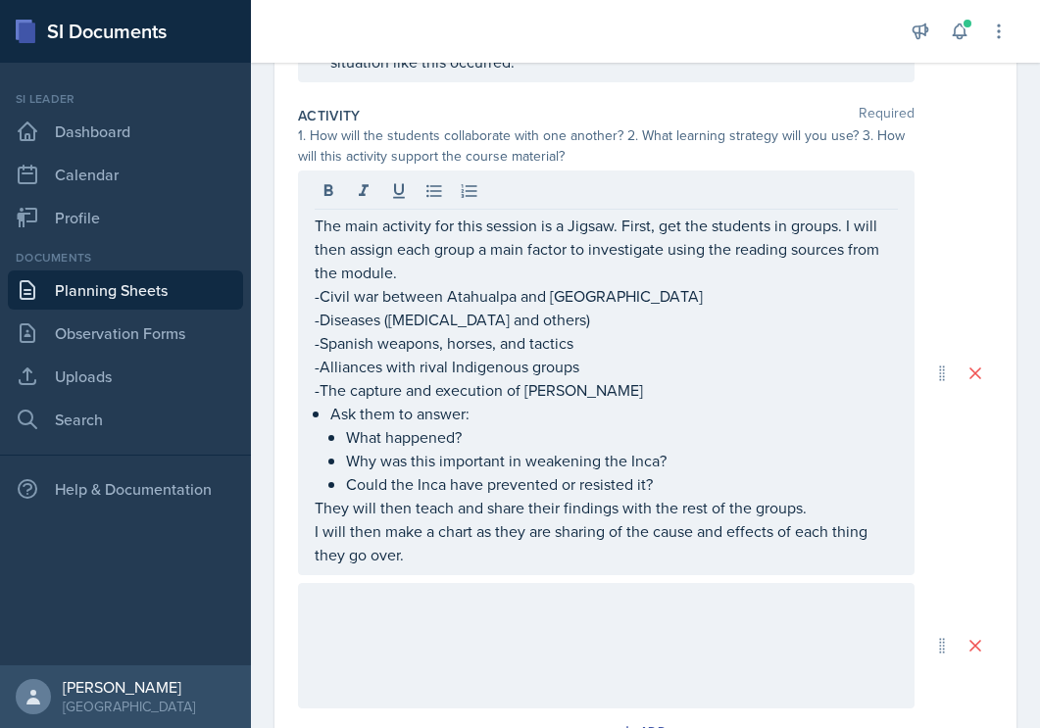
drag, startPoint x: 312, startPoint y: 224, endPoint x: 727, endPoint y: 396, distance: 449.7
click at [727, 395] on div "The main activity for this session is a Jigsaw. First, get the students in grou…" at bounding box center [606, 373] width 617 height 405
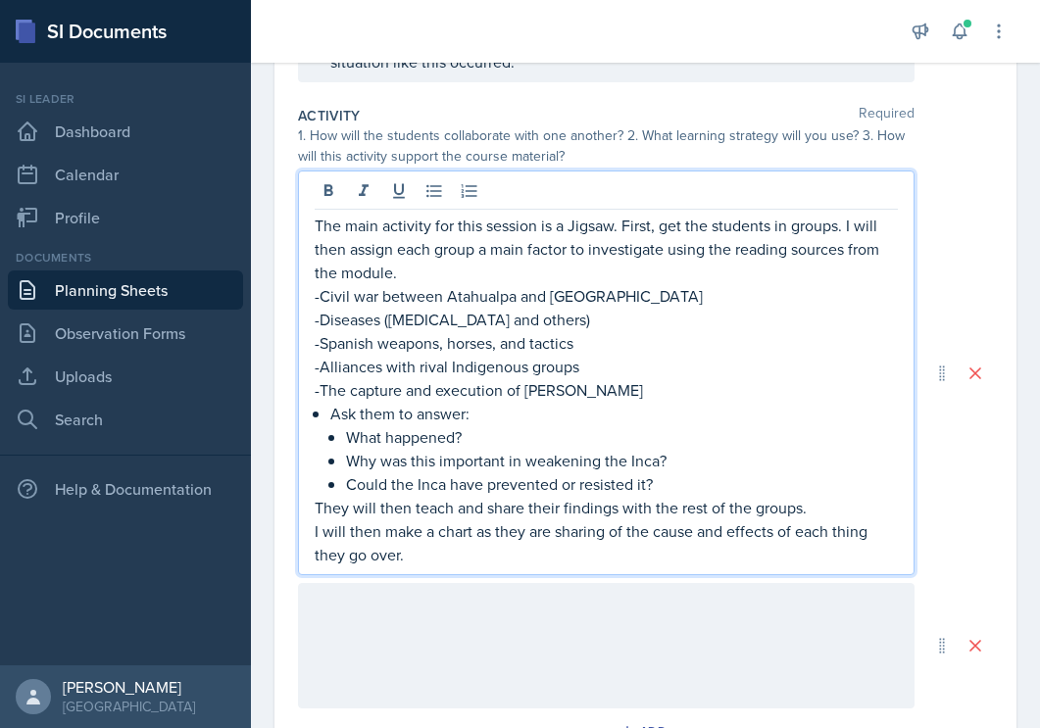
click at [599, 557] on p "I will then make a chart as they are sharing of the cause and effects of each t…" at bounding box center [606, 543] width 583 height 47
click at [316, 224] on p "The main activity for this session is a Jigsaw. First, get the students in grou…" at bounding box center [606, 249] width 583 height 71
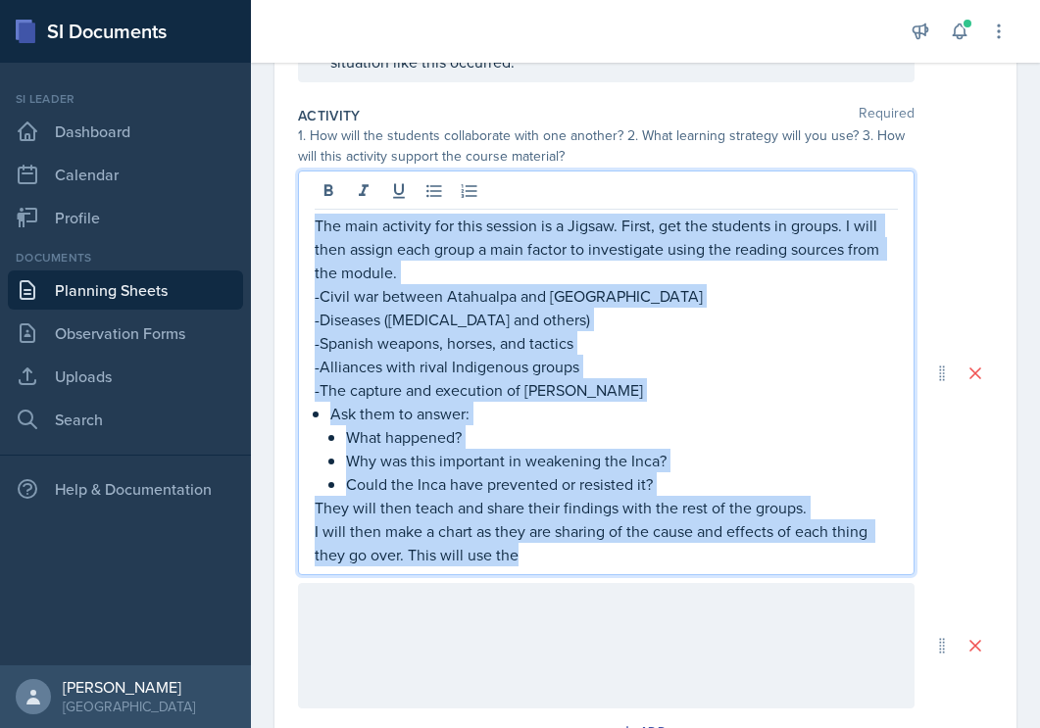
drag, startPoint x: 316, startPoint y: 224, endPoint x: 881, endPoint y: 576, distance: 666.2
click at [881, 576] on div "The main activity for this session is a Jigsaw. First, get the students in grou…" at bounding box center [645, 440] width 695 height 538
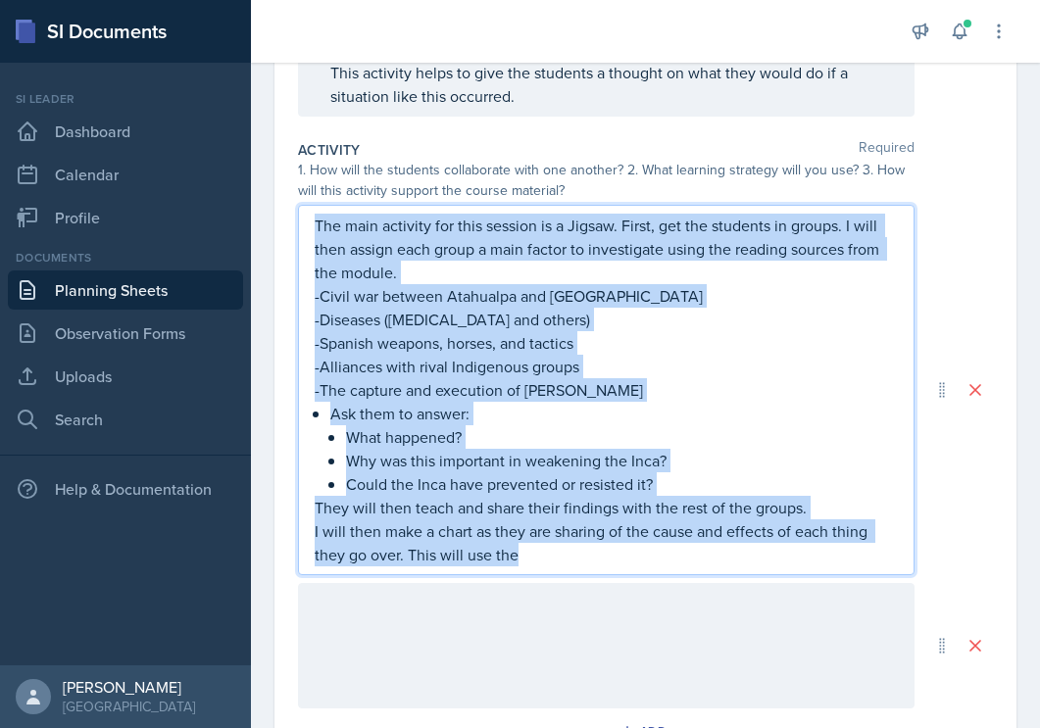
copy div "The main activity for this session is a Jigsaw. First, get the students in grou…"
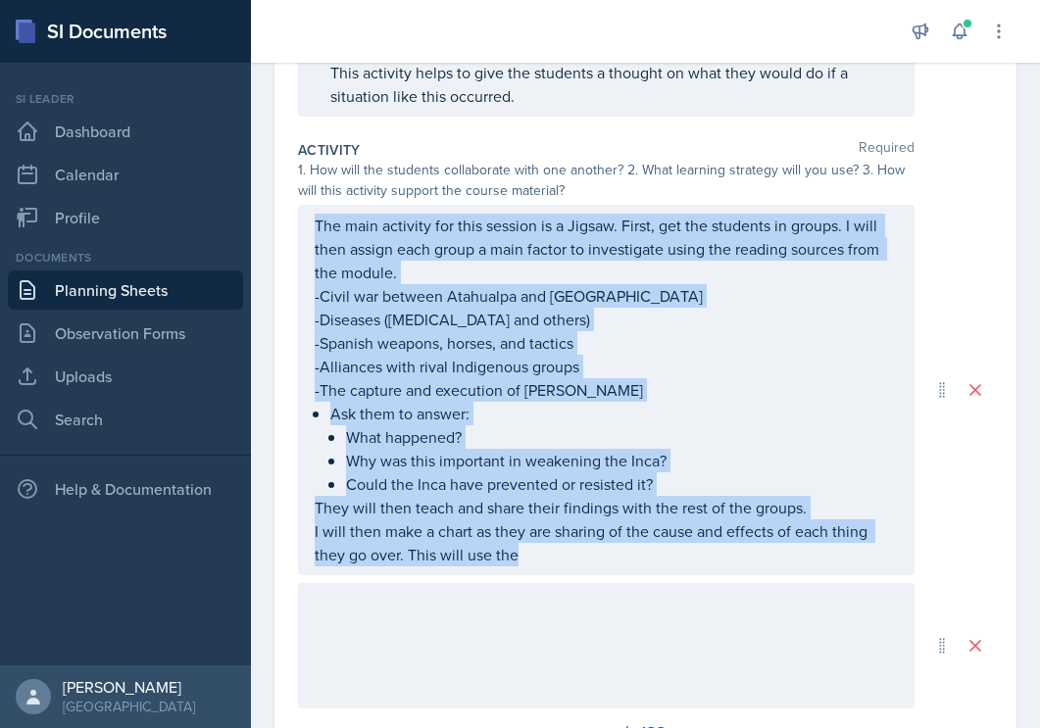
scroll to position [594, 0]
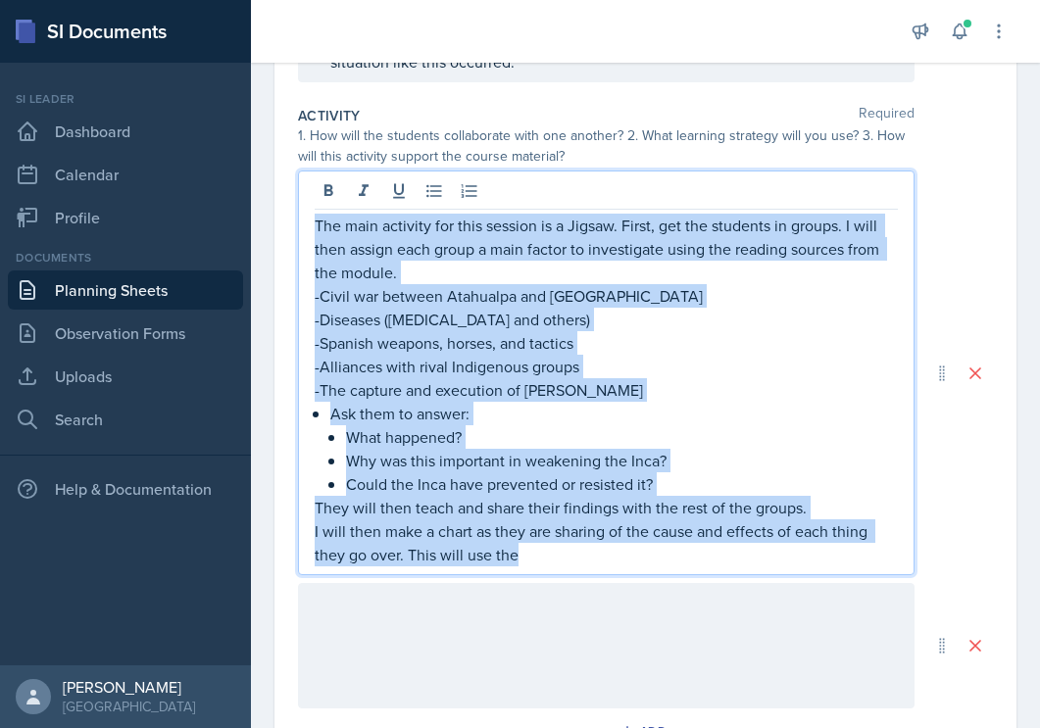
click at [605, 559] on p "I will then make a chart as they are sharing of the cause and effects of each t…" at bounding box center [606, 543] width 583 height 47
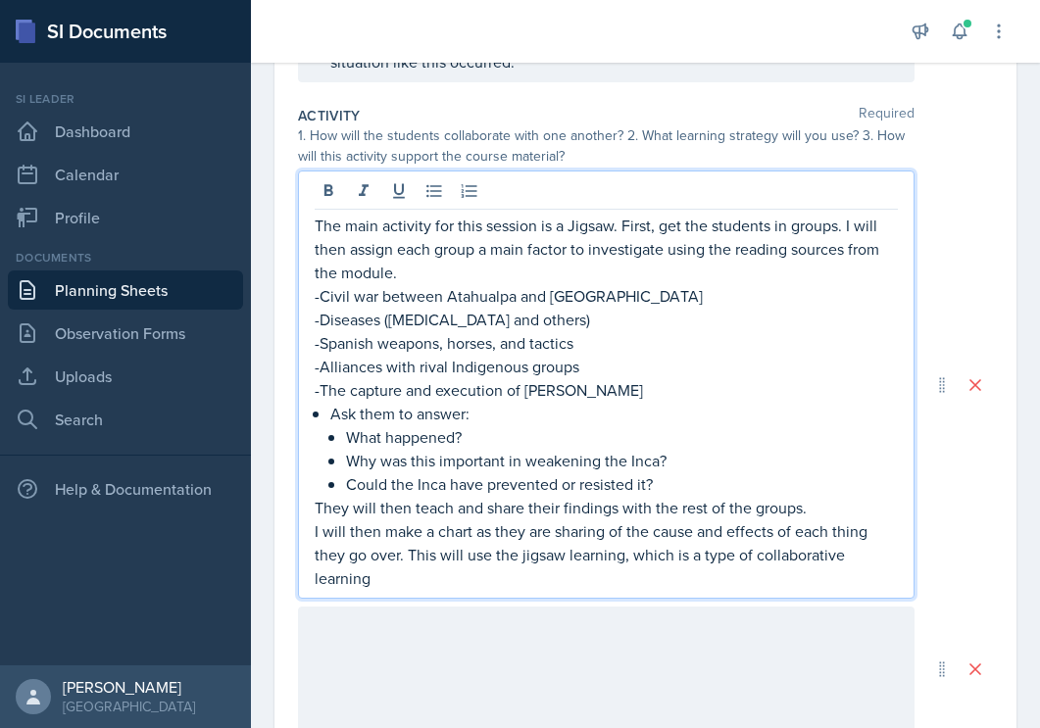
click at [636, 575] on p "I will then make a chart as they are sharing of the cause and effects of each t…" at bounding box center [606, 555] width 583 height 71
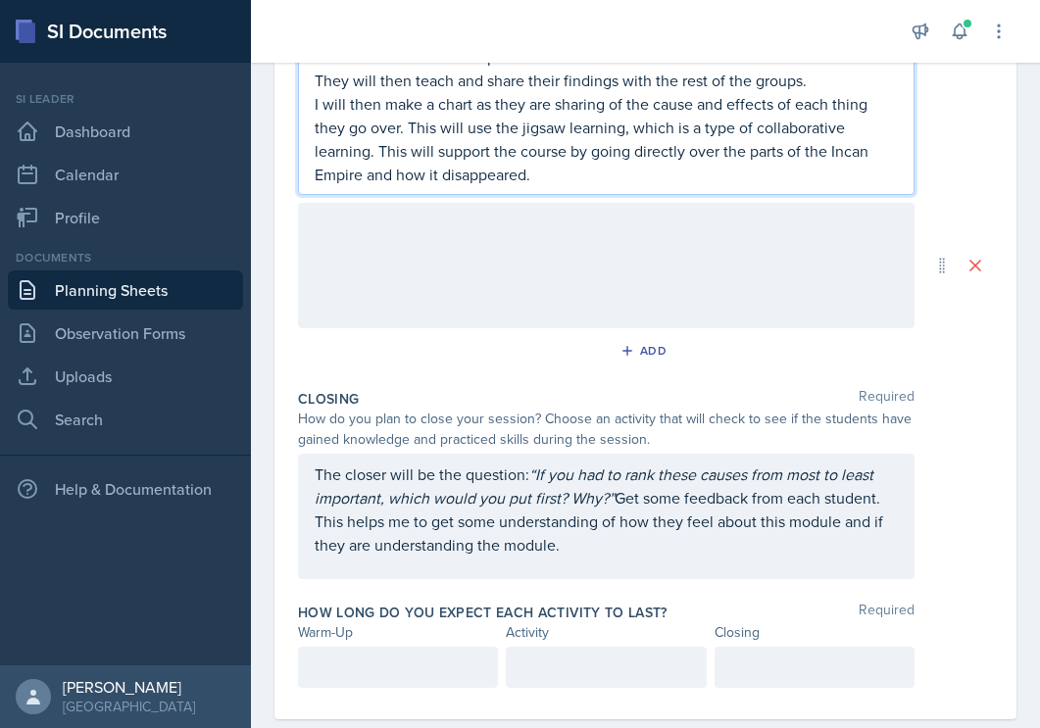
scroll to position [1059, 0]
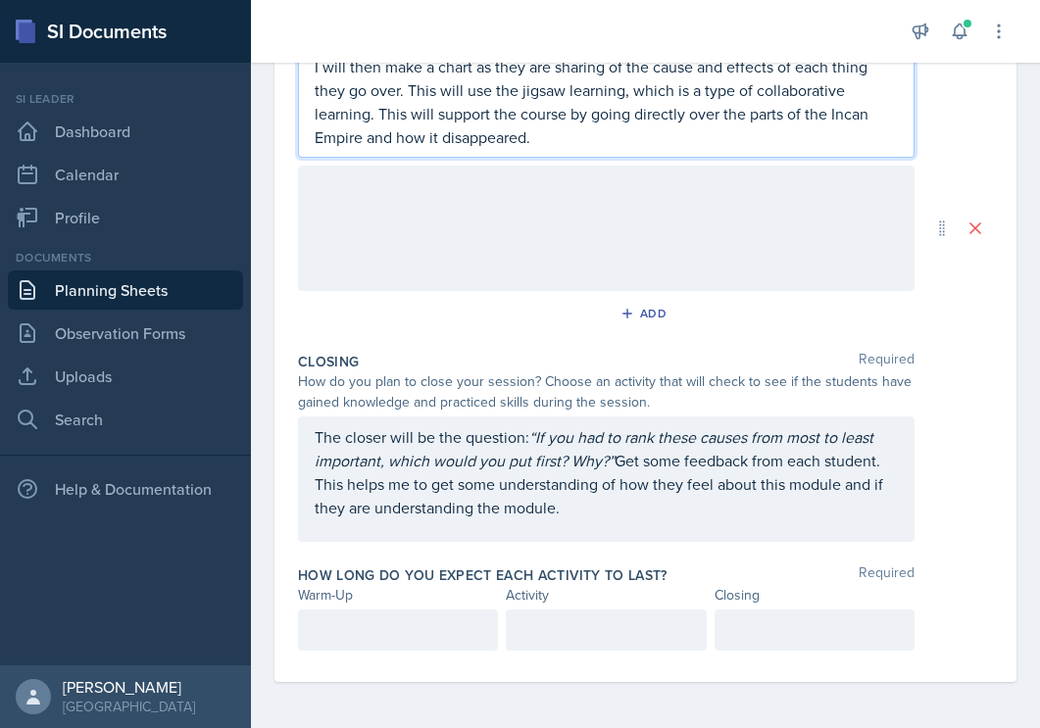
click at [396, 636] on p at bounding box center [398, 631] width 167 height 24
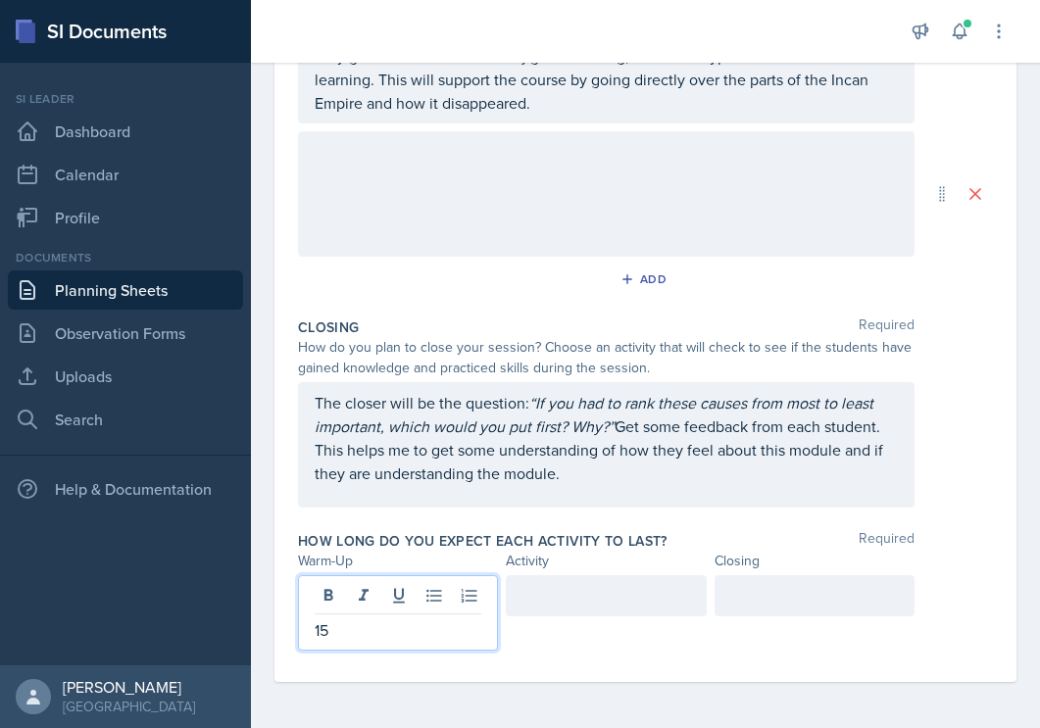
click at [579, 592] on div at bounding box center [606, 595] width 200 height 41
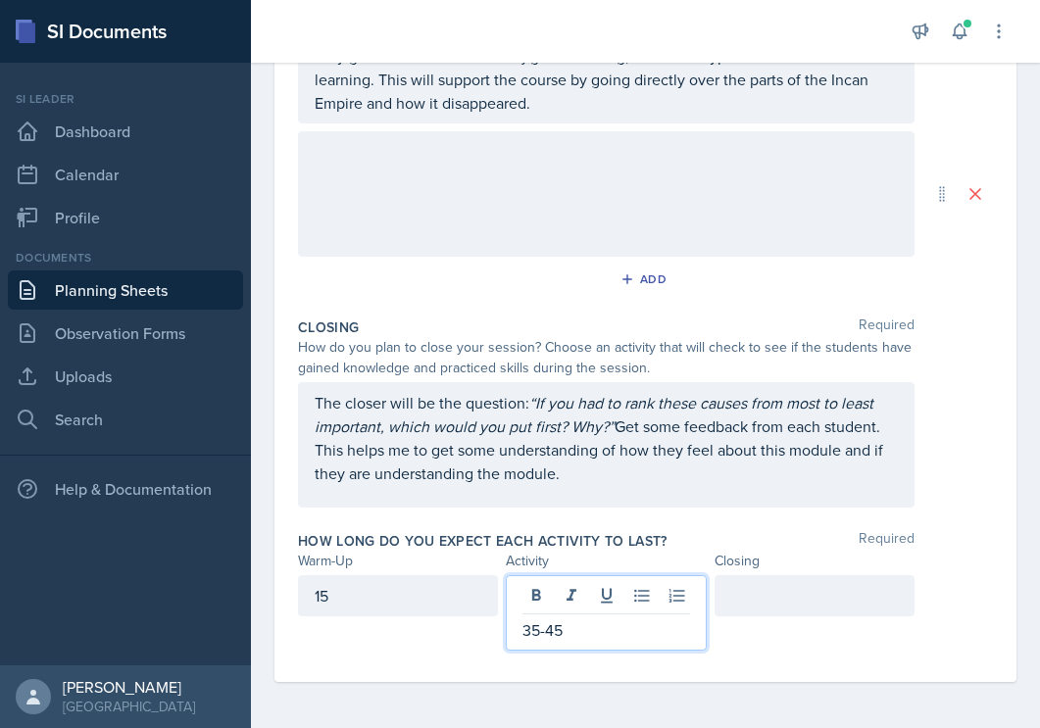
click at [795, 595] on div at bounding box center [815, 595] width 200 height 41
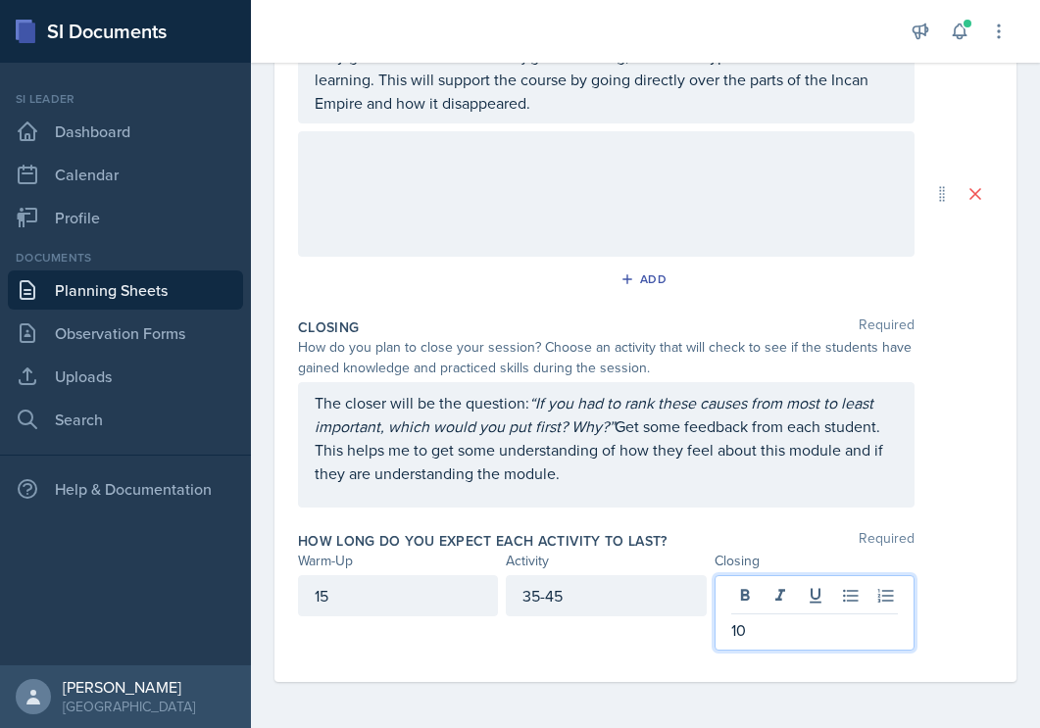
click at [657, 652] on div "How long do you expect each activity to last? Required Warm-Up Activity Closing…" at bounding box center [645, 595] width 695 height 143
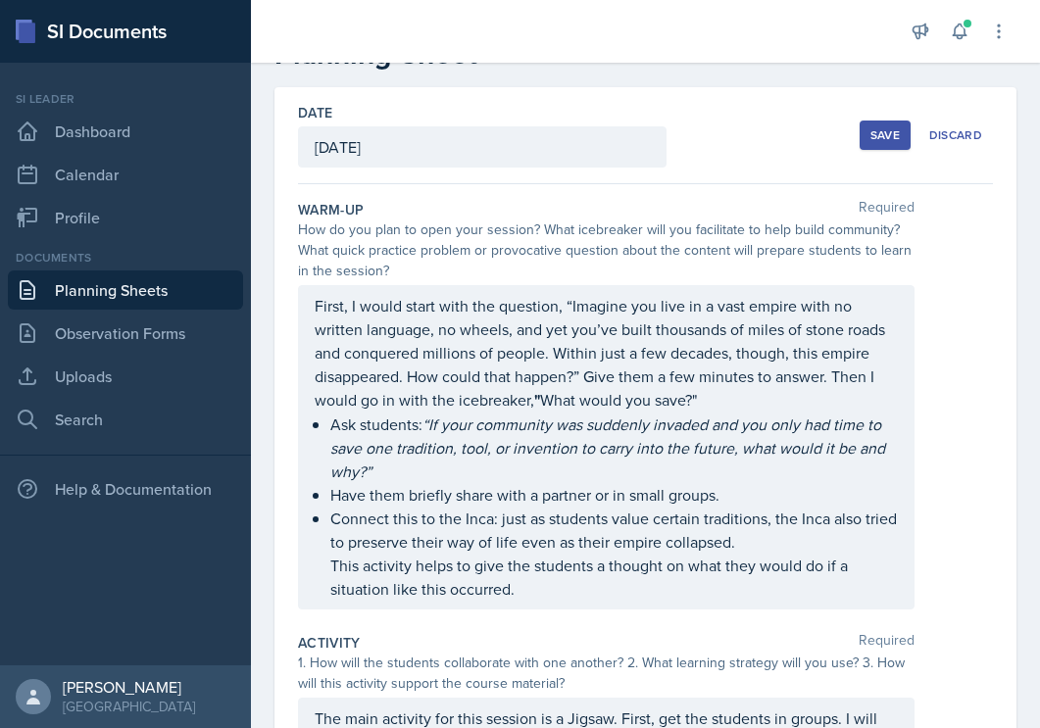
scroll to position [0, 0]
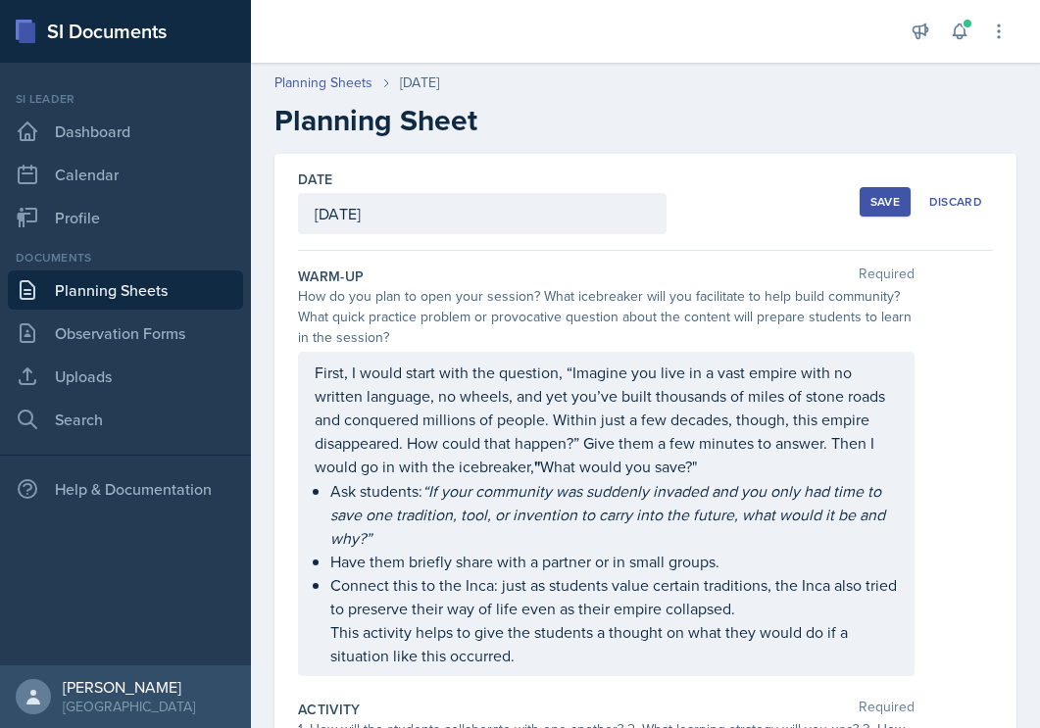
click at [883, 216] on button "Save" at bounding box center [885, 201] width 51 height 29
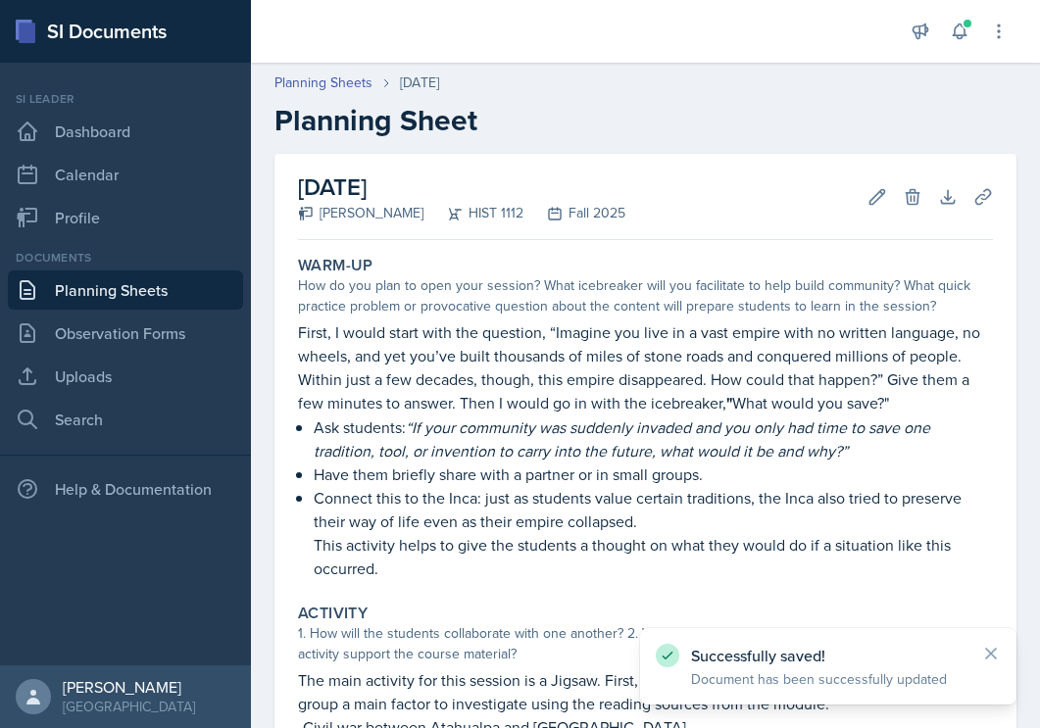
click at [193, 282] on link "Planning Sheets" at bounding box center [125, 290] width 235 height 39
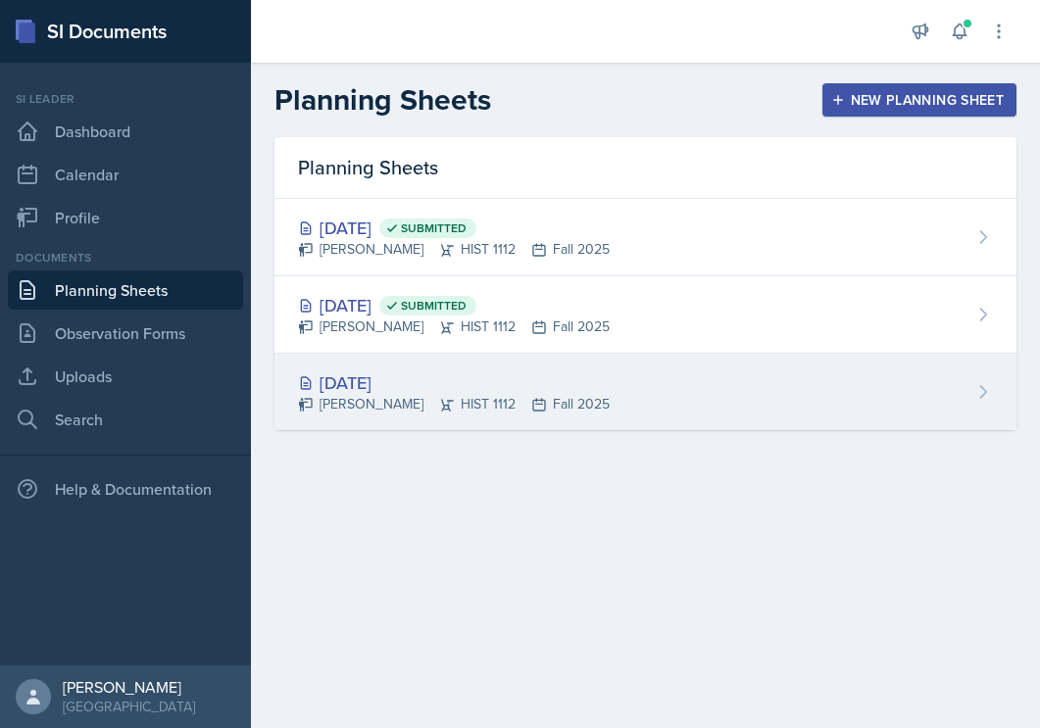
click at [611, 400] on div "[DATE] [PERSON_NAME] HIST 1112 Fall 2025" at bounding box center [645, 392] width 742 height 76
